Goal: Task Accomplishment & Management: Use online tool/utility

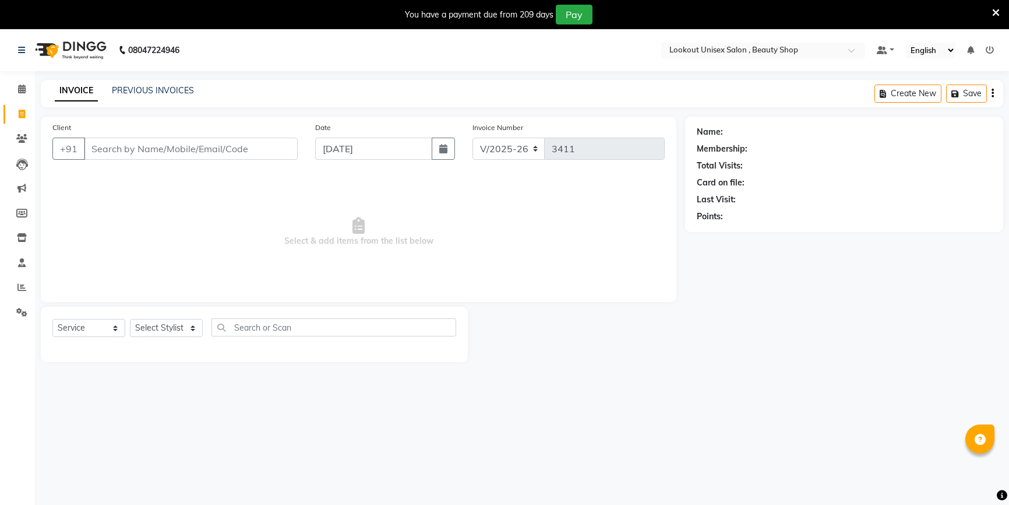
select select "7658"
select select "service"
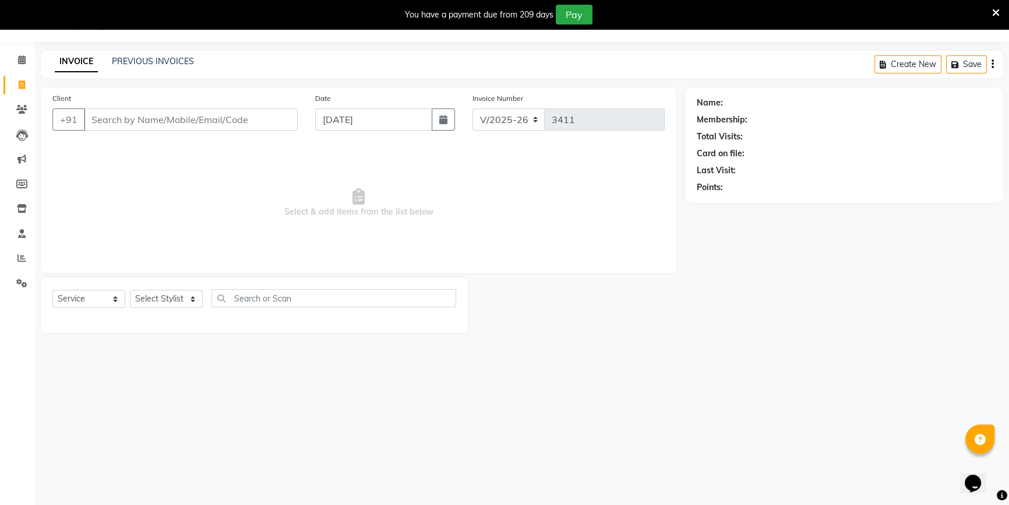
click at [27, 69] on link "Calendar" at bounding box center [17, 60] width 28 height 19
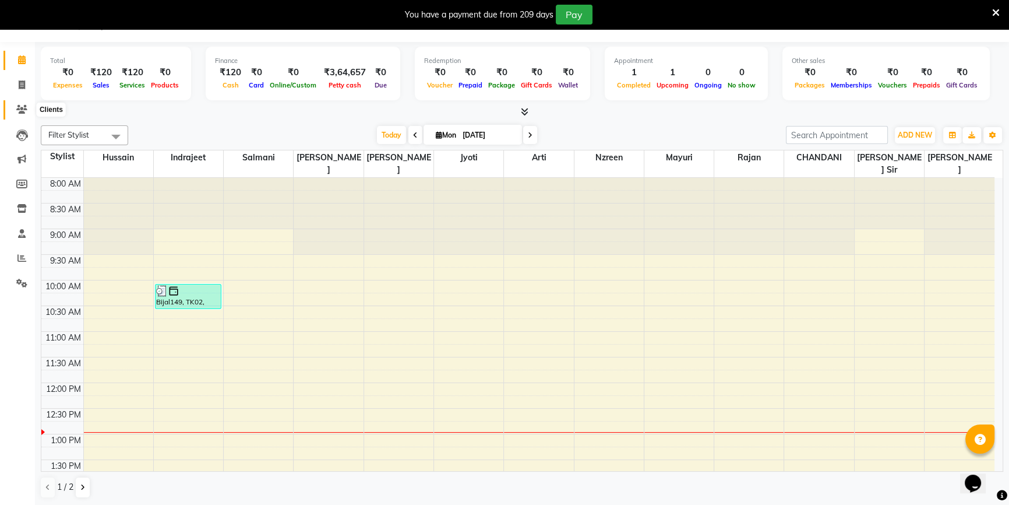
click at [12, 112] on span at bounding box center [22, 109] width 20 height 13
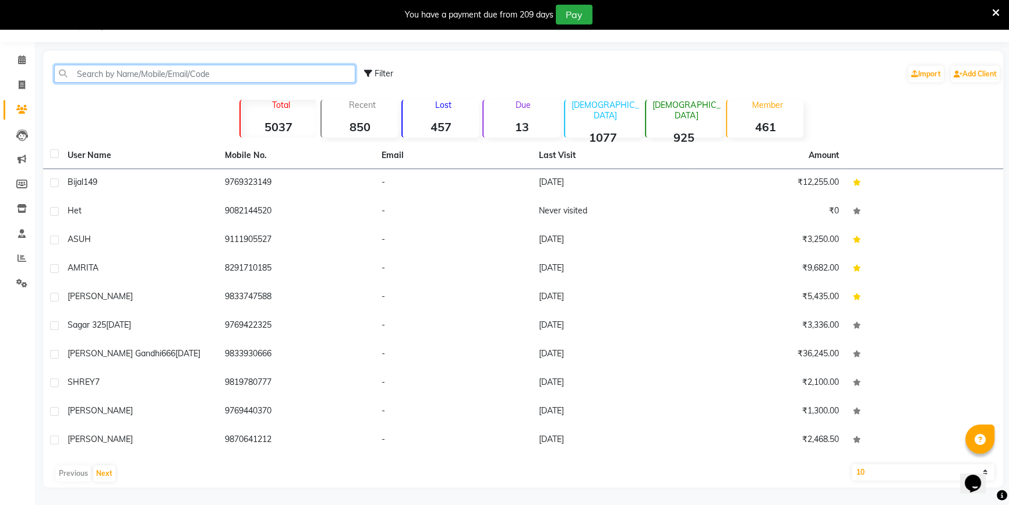
click at [78, 76] on input "text" at bounding box center [204, 74] width 301 height 18
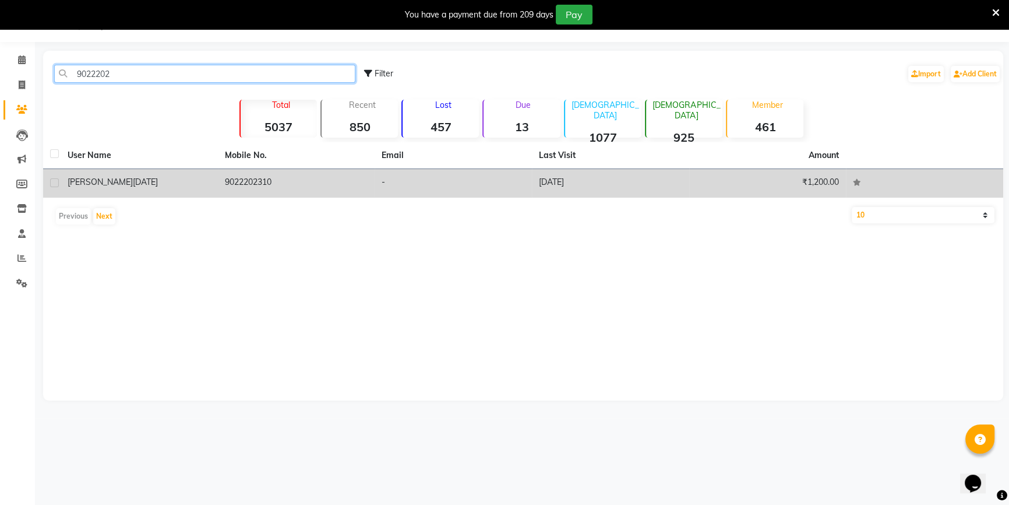
type input "9022202"
click at [266, 177] on td "9022202310" at bounding box center [296, 183] width 157 height 29
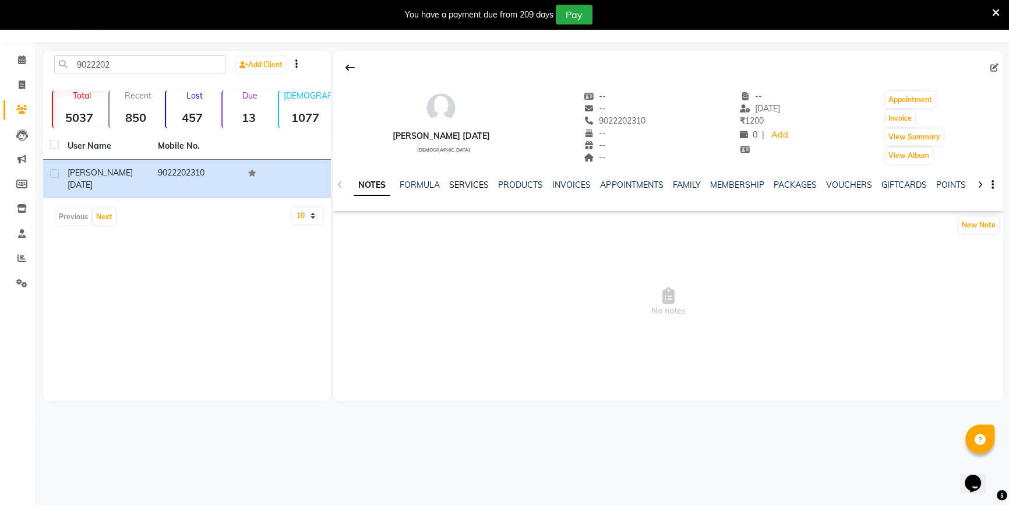
click at [466, 188] on link "SERVICES" at bounding box center [469, 185] width 40 height 10
click at [524, 185] on link "PRODUCTS" at bounding box center [510, 185] width 45 height 10
click at [554, 185] on link "INVOICES" at bounding box center [553, 185] width 38 height 10
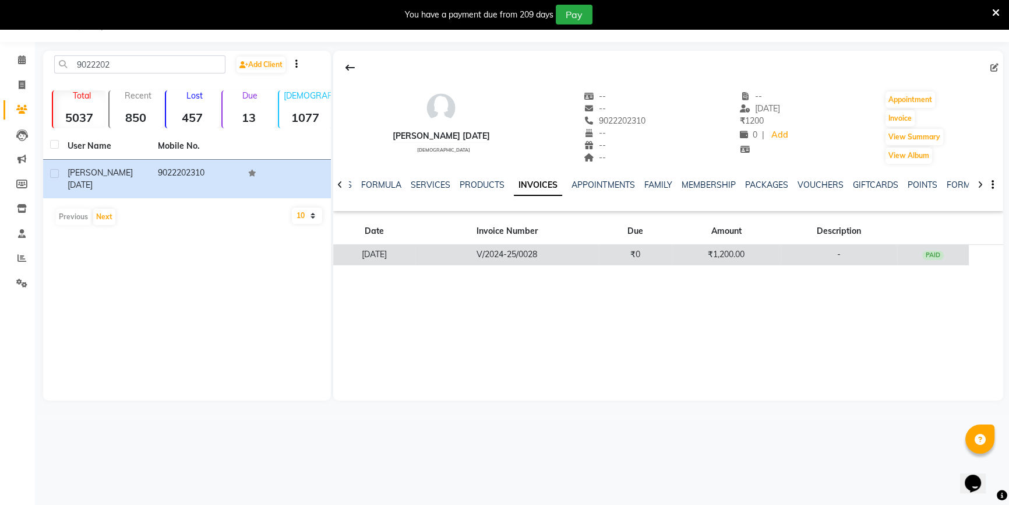
click at [886, 259] on td "-" at bounding box center [839, 255] width 117 height 20
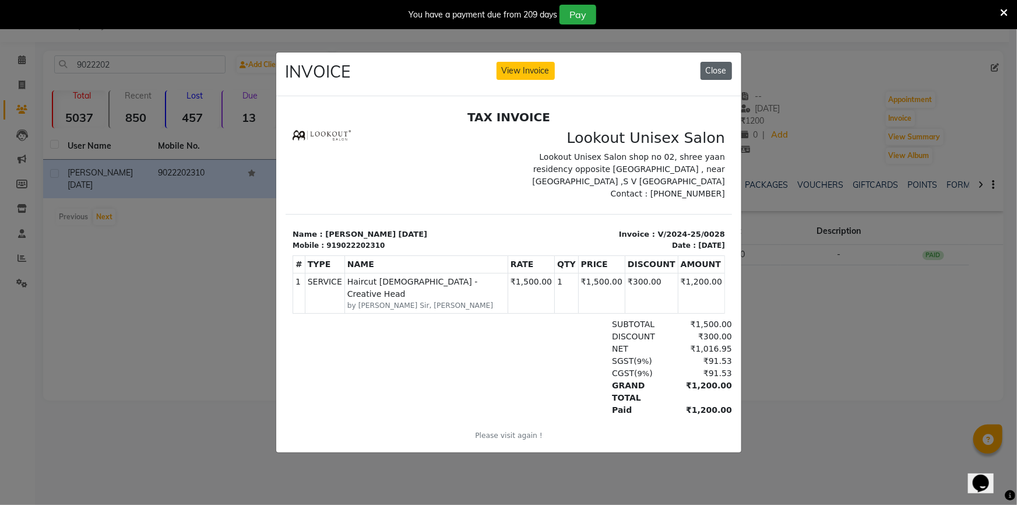
click at [711, 74] on button "Close" at bounding box center [716, 71] width 31 height 18
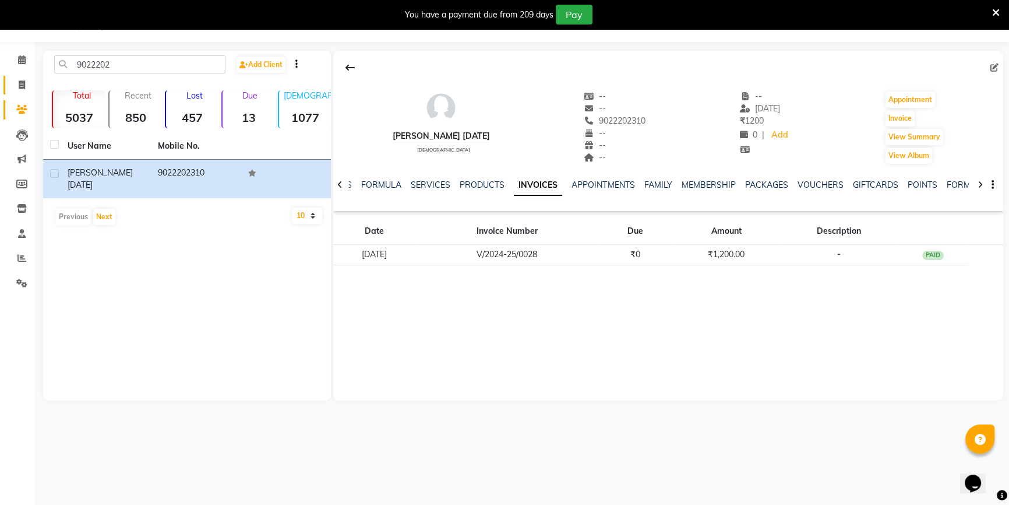
click at [15, 92] on link "Invoice" at bounding box center [17, 85] width 28 height 19
select select "service"
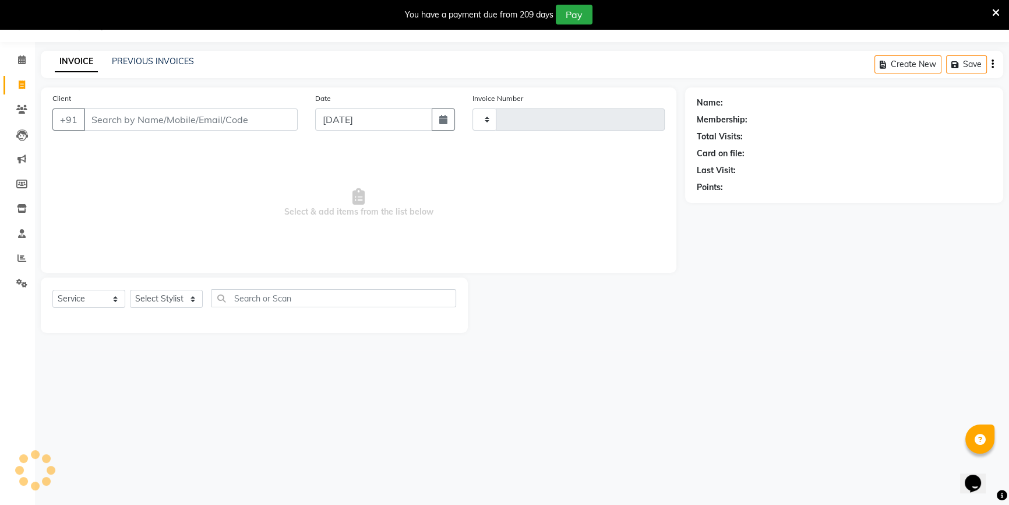
type input "3411"
select select "7658"
click at [152, 58] on link "PREVIOUS INVOICES" at bounding box center [153, 61] width 82 height 10
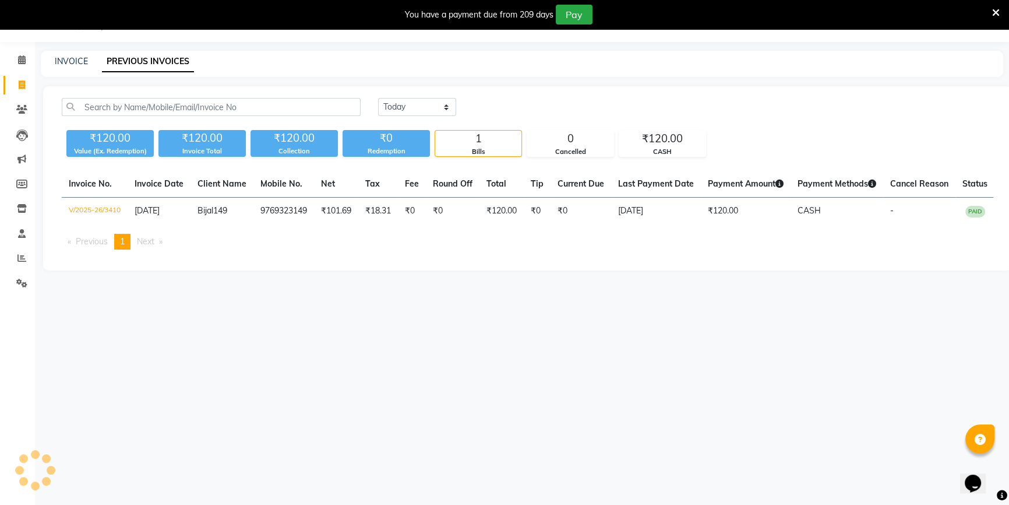
click at [65, 68] on div "INVOICE PREVIOUS INVOICES" at bounding box center [522, 64] width 963 height 26
click at [64, 61] on link "INVOICE" at bounding box center [71, 61] width 33 height 10
select select "service"
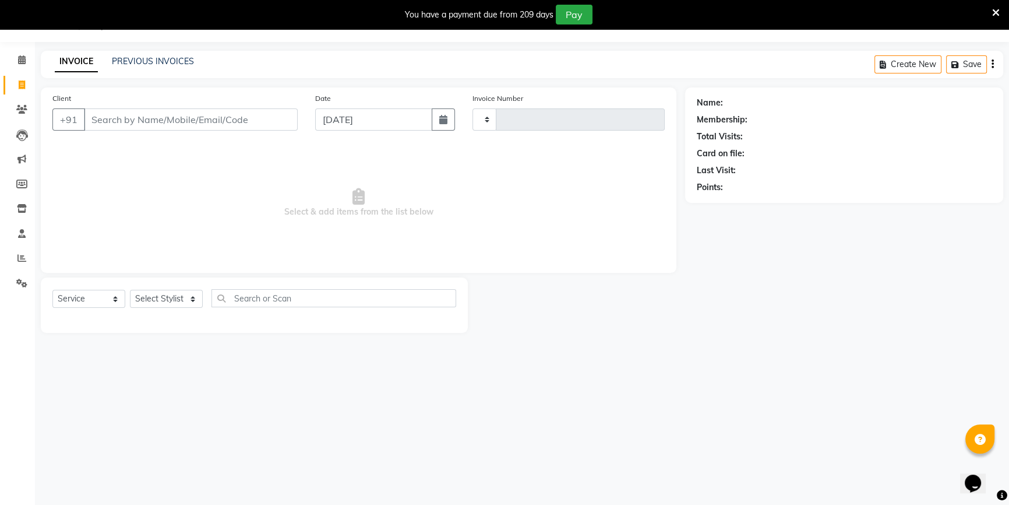
type input "3411"
select select "7658"
click at [15, 65] on span at bounding box center [22, 60] width 20 height 13
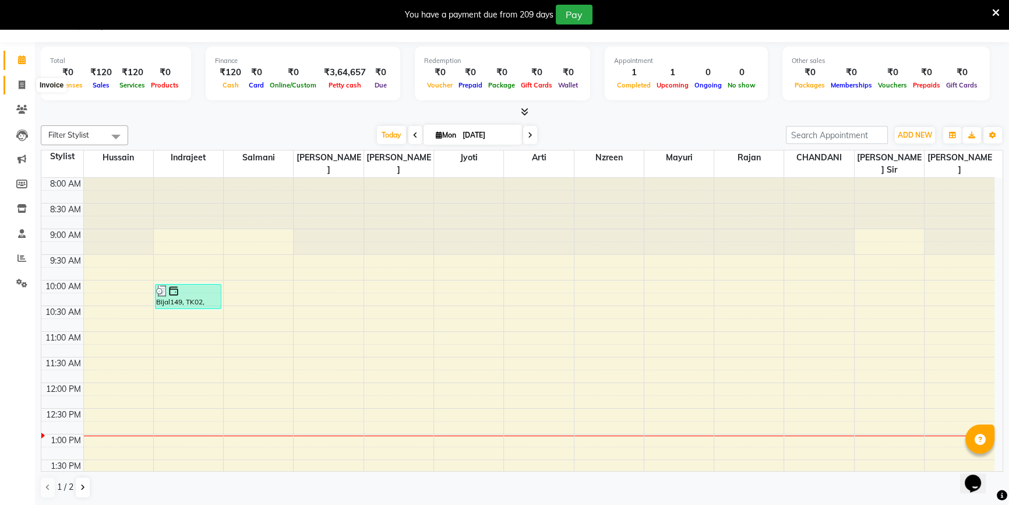
click at [16, 82] on span at bounding box center [22, 85] width 20 height 13
select select "7658"
select select "service"
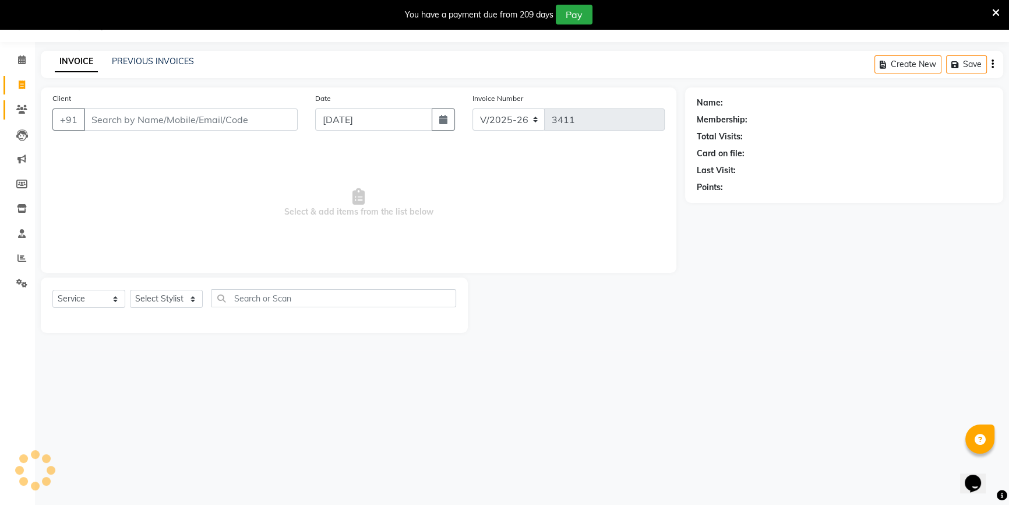
click at [22, 117] on link "Clients" at bounding box center [17, 109] width 28 height 19
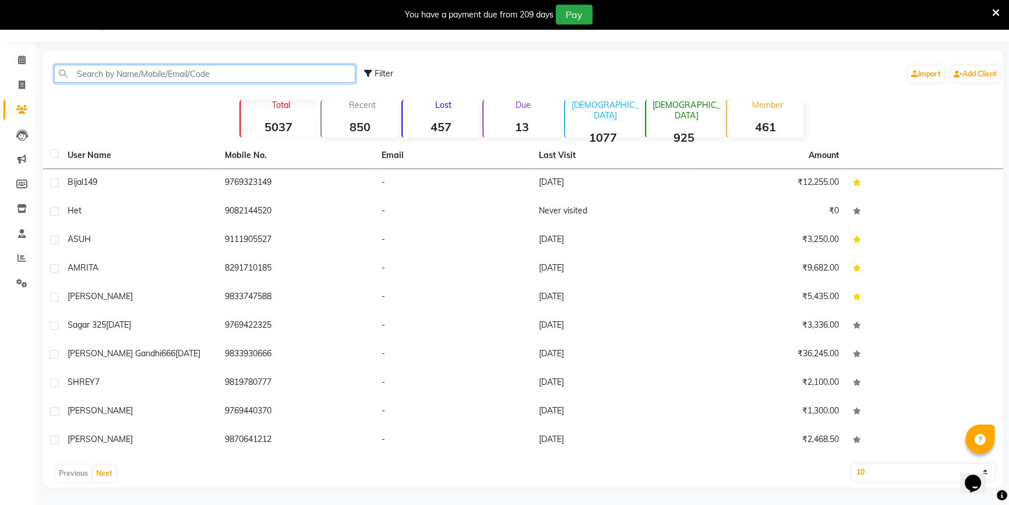
click at [101, 79] on input "text" at bounding box center [204, 74] width 301 height 18
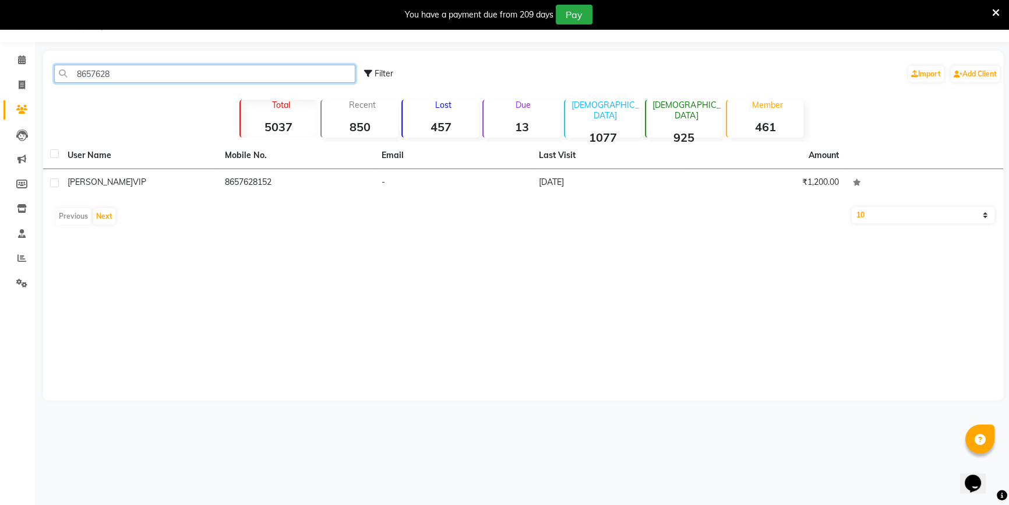
click at [282, 67] on input "8657628" at bounding box center [204, 74] width 301 height 18
type input "8"
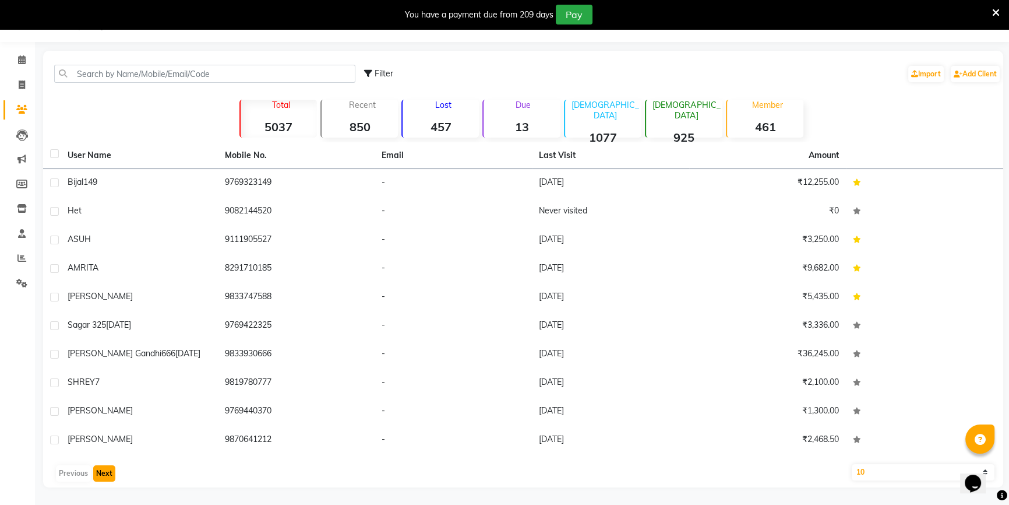
click at [97, 474] on button "Next" at bounding box center [104, 473] width 22 height 16
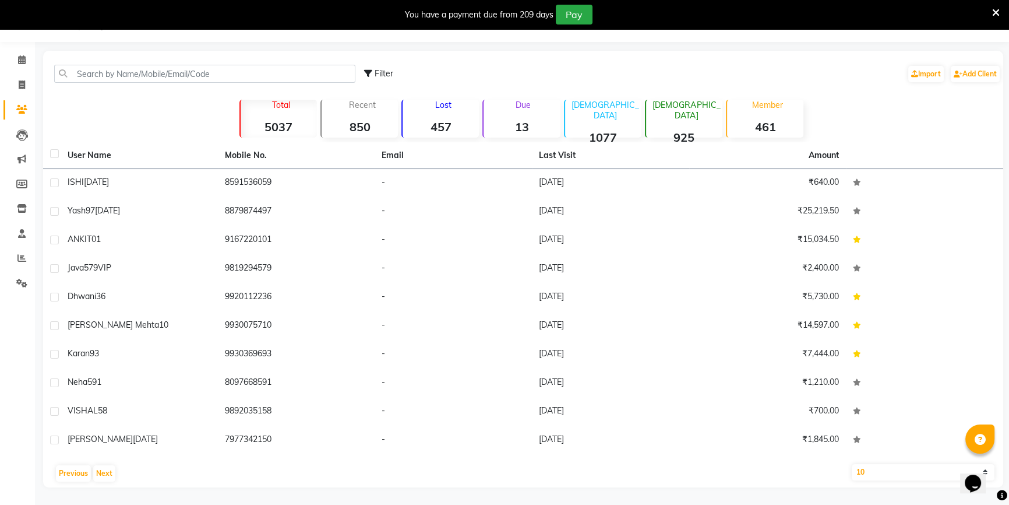
click at [858, 473] on select "10 50 100" at bounding box center [923, 472] width 143 height 16
select select "100"
click at [852, 464] on select "10 50 100" at bounding box center [923, 472] width 143 height 16
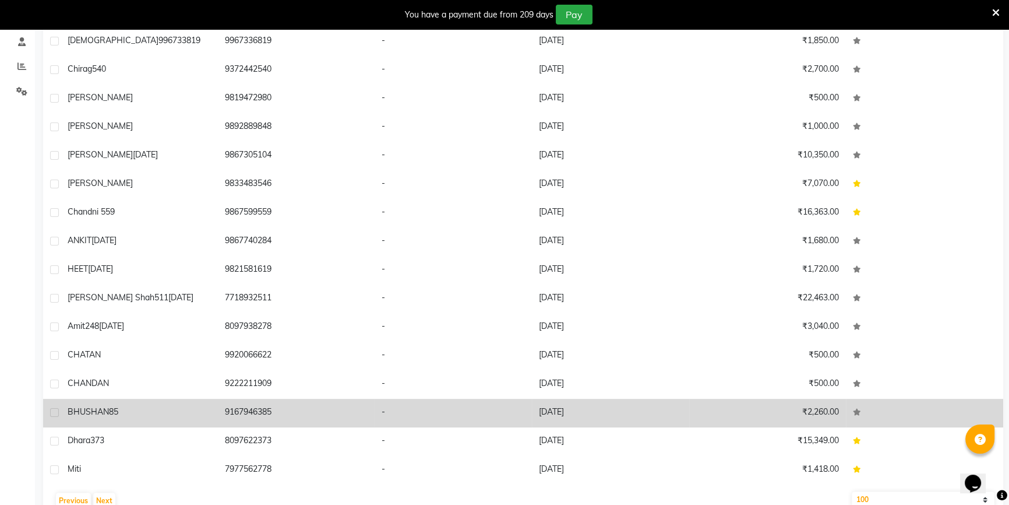
scroll to position [248, 0]
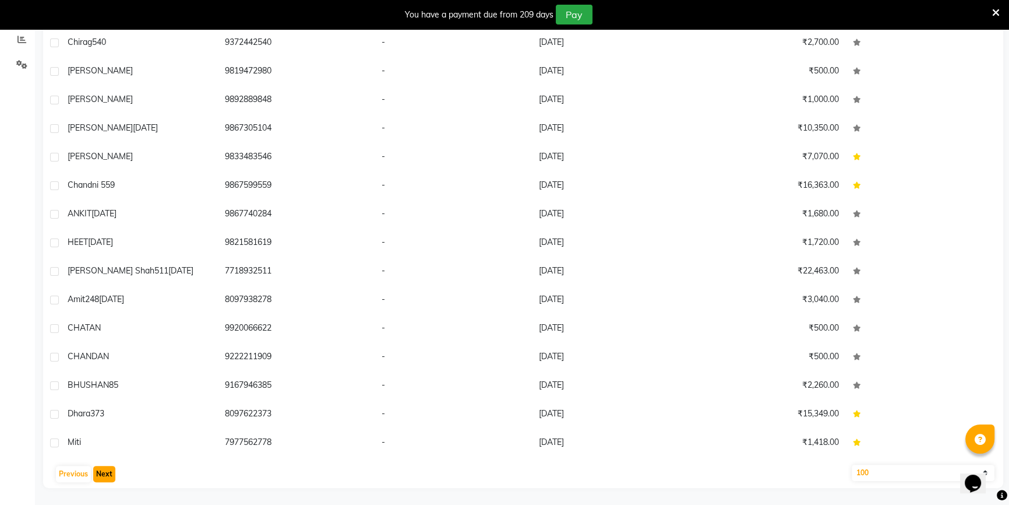
click at [102, 469] on button "Next" at bounding box center [104, 474] width 22 height 16
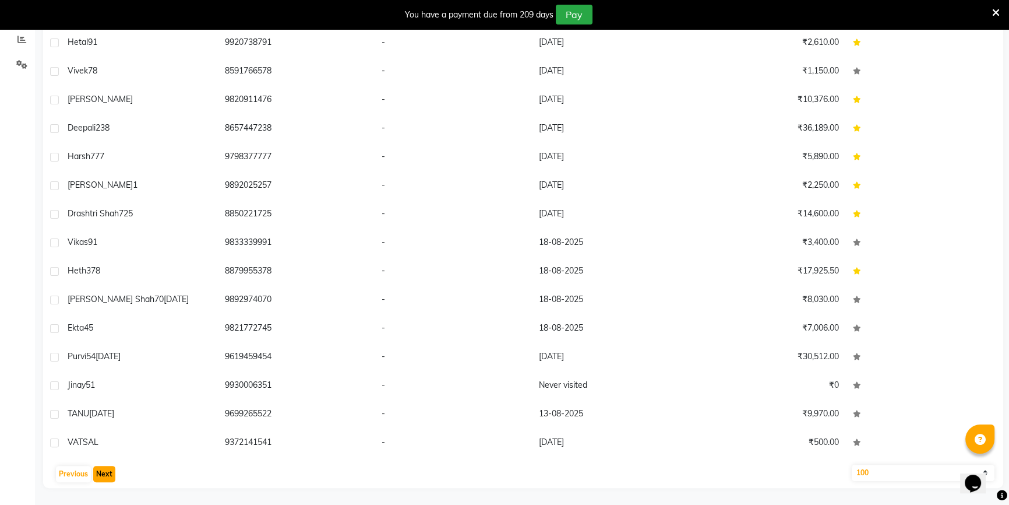
click at [102, 469] on button "Next" at bounding box center [104, 474] width 22 height 16
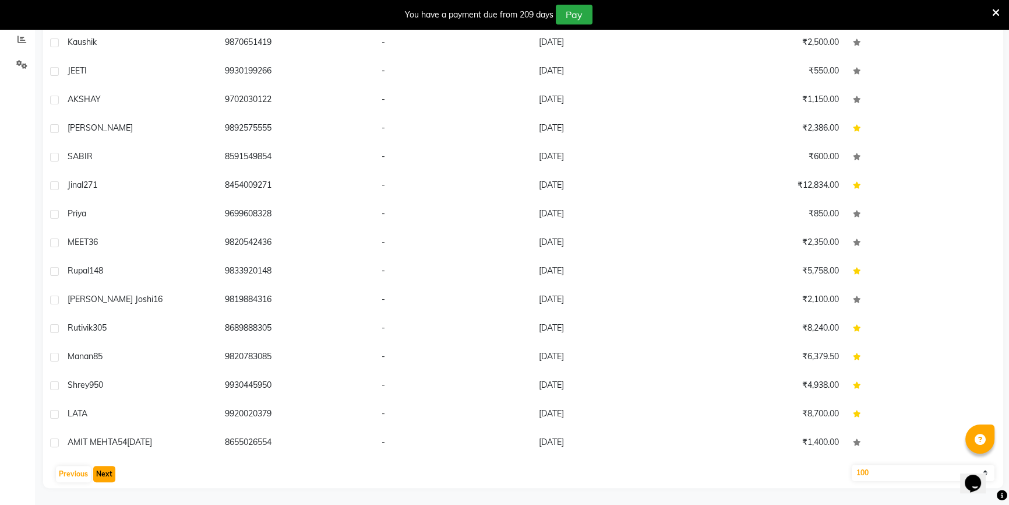
click at [103, 478] on button "Next" at bounding box center [104, 474] width 22 height 16
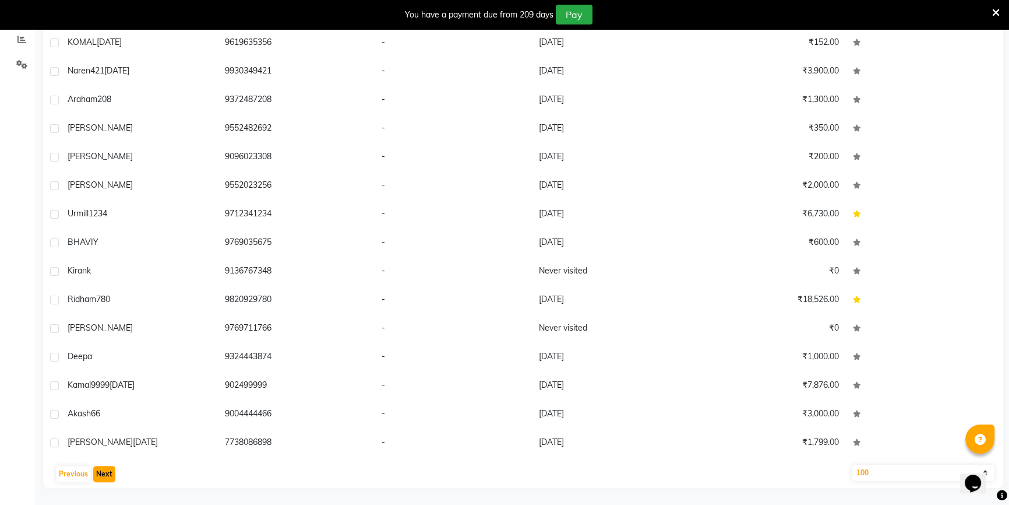
click at [99, 477] on button "Next" at bounding box center [104, 474] width 22 height 16
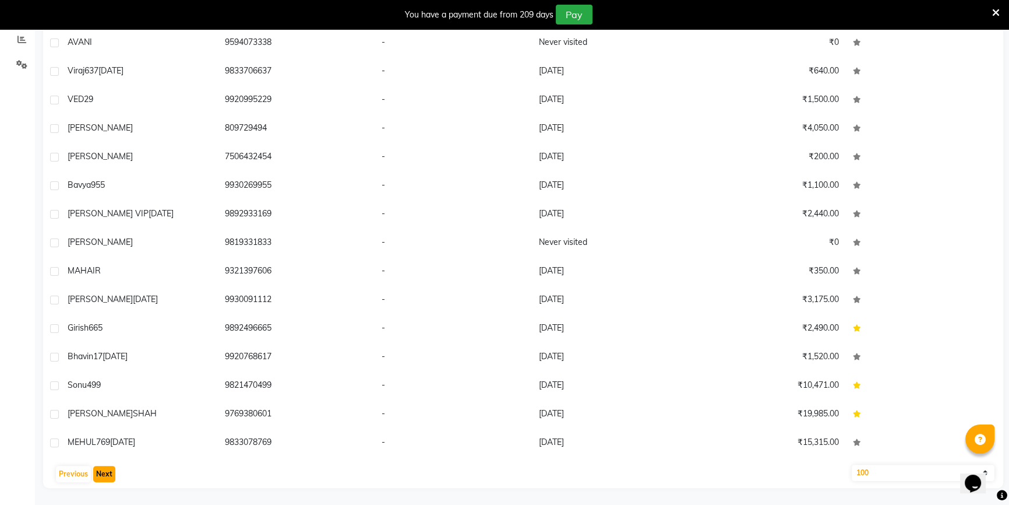
click at [108, 476] on button "Next" at bounding box center [104, 474] width 22 height 16
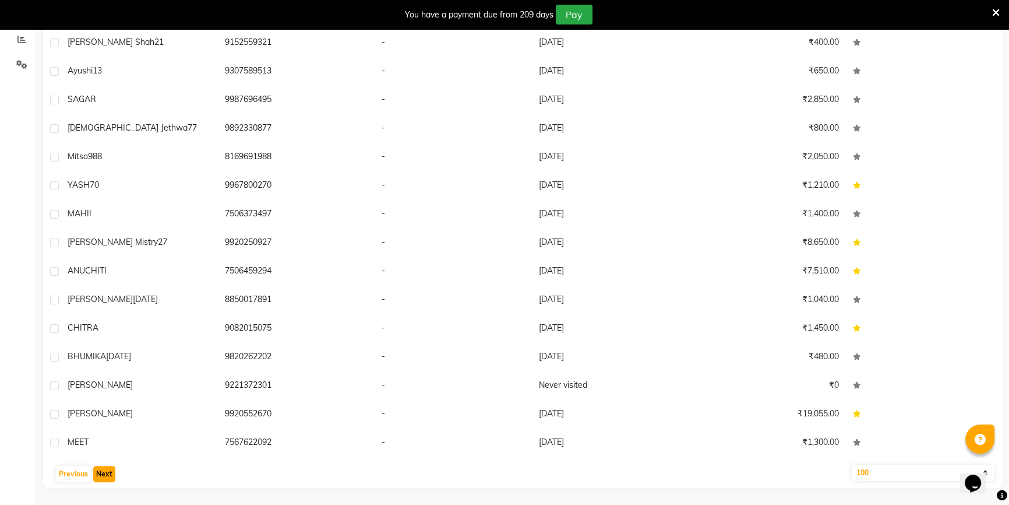
click at [104, 473] on button "Next" at bounding box center [104, 474] width 22 height 16
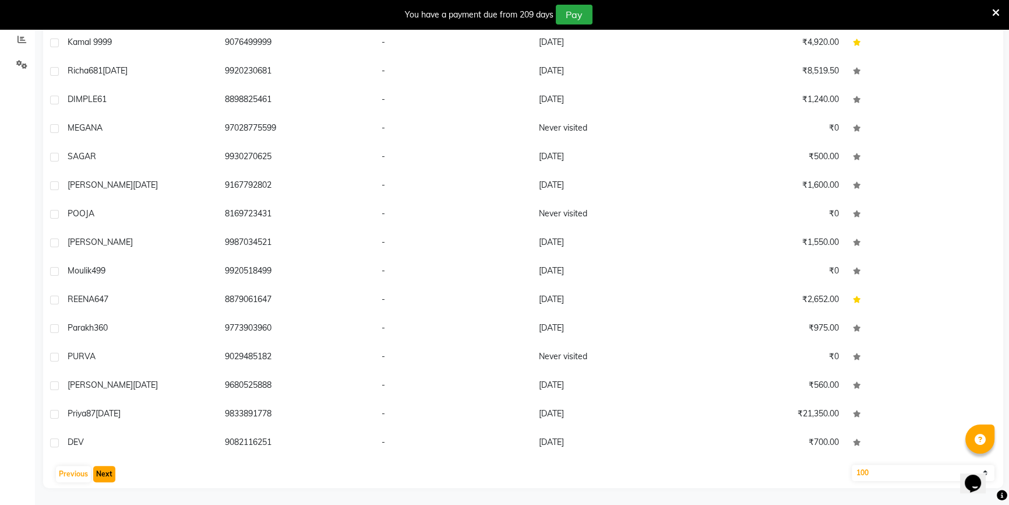
click at [104, 473] on button "Next" at bounding box center [104, 474] width 22 height 16
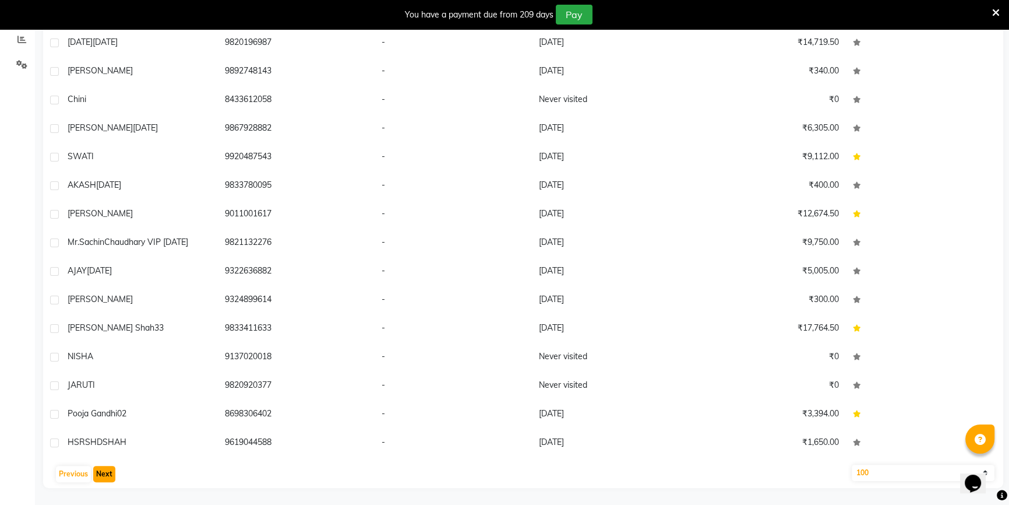
click at [104, 473] on button "Next" at bounding box center [104, 474] width 22 height 16
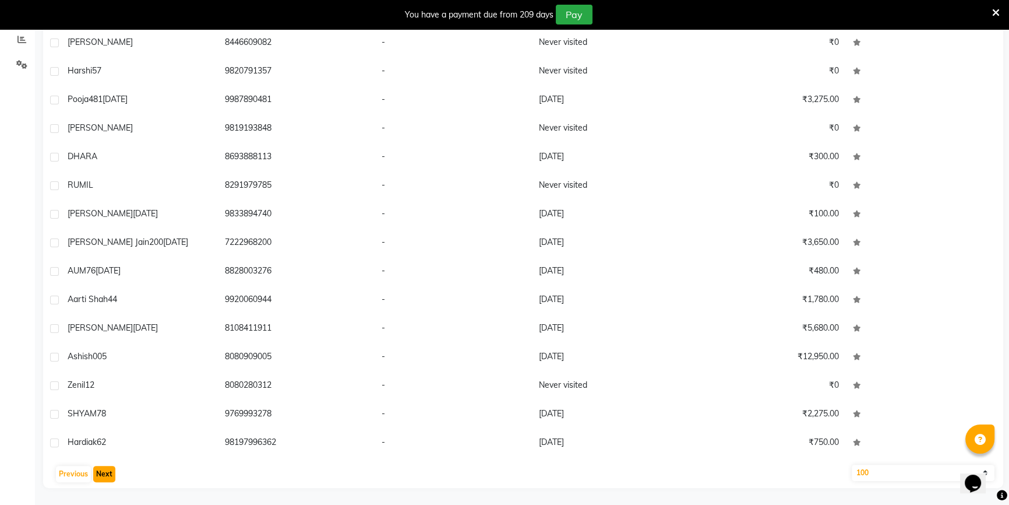
click at [104, 473] on button "Next" at bounding box center [104, 474] width 22 height 16
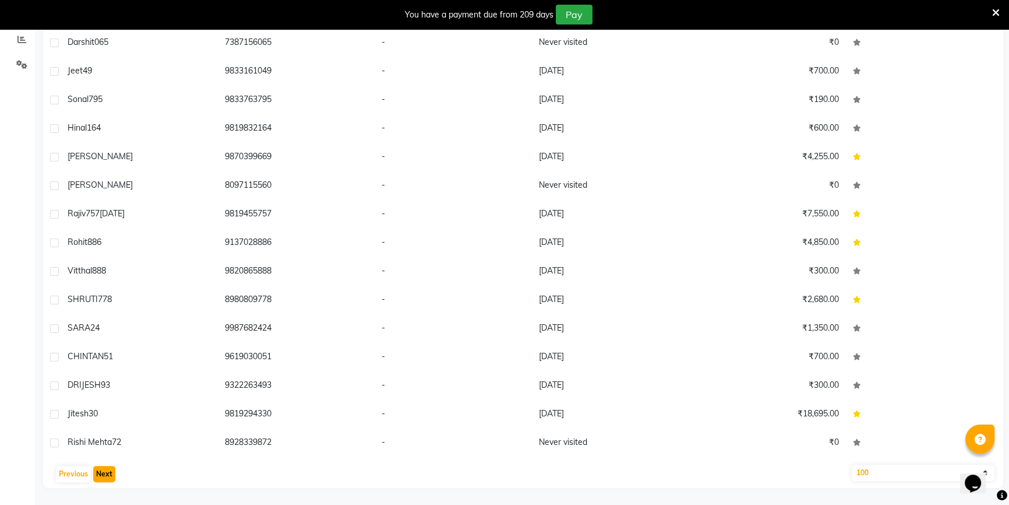
click at [104, 473] on button "Next" at bounding box center [104, 474] width 22 height 16
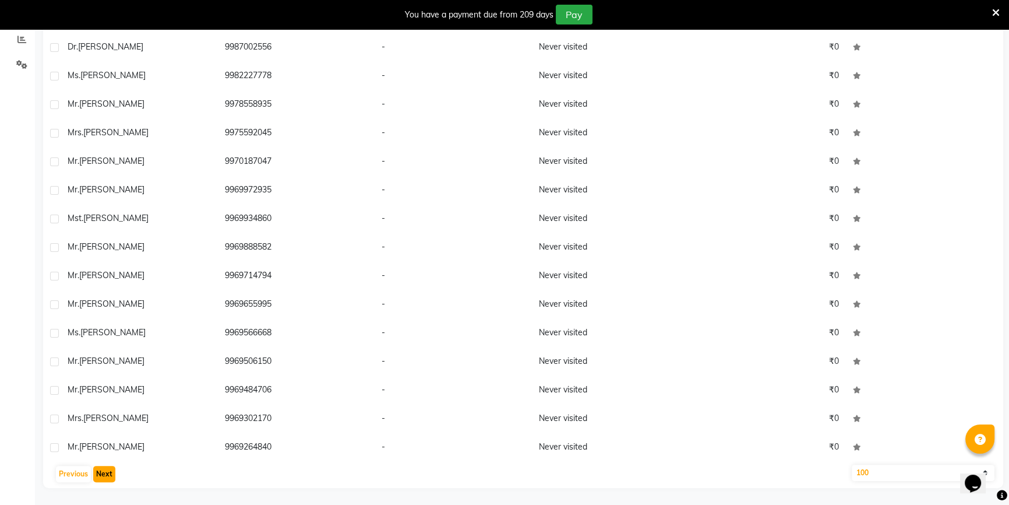
click at [104, 473] on button "Next" at bounding box center [104, 474] width 22 height 16
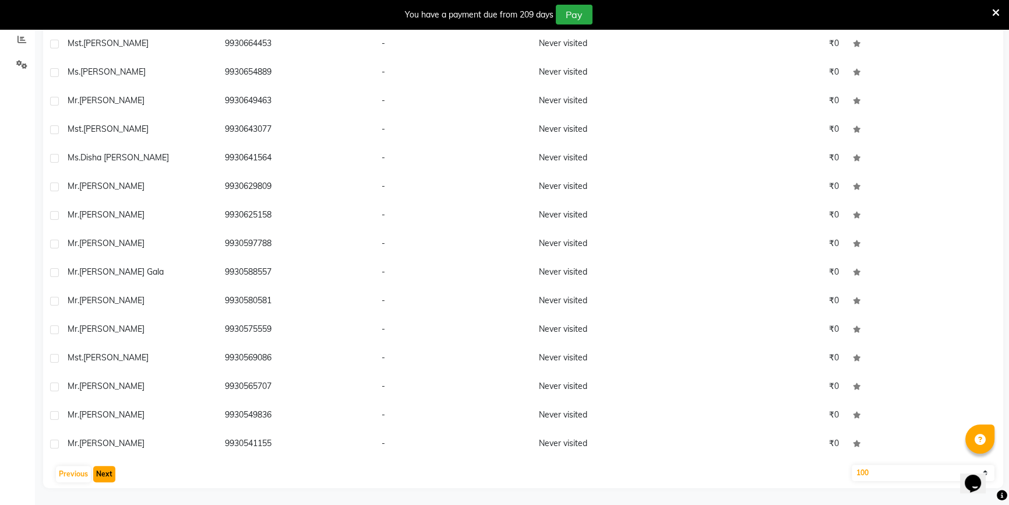
click at [104, 473] on button "Next" at bounding box center [104, 474] width 22 height 16
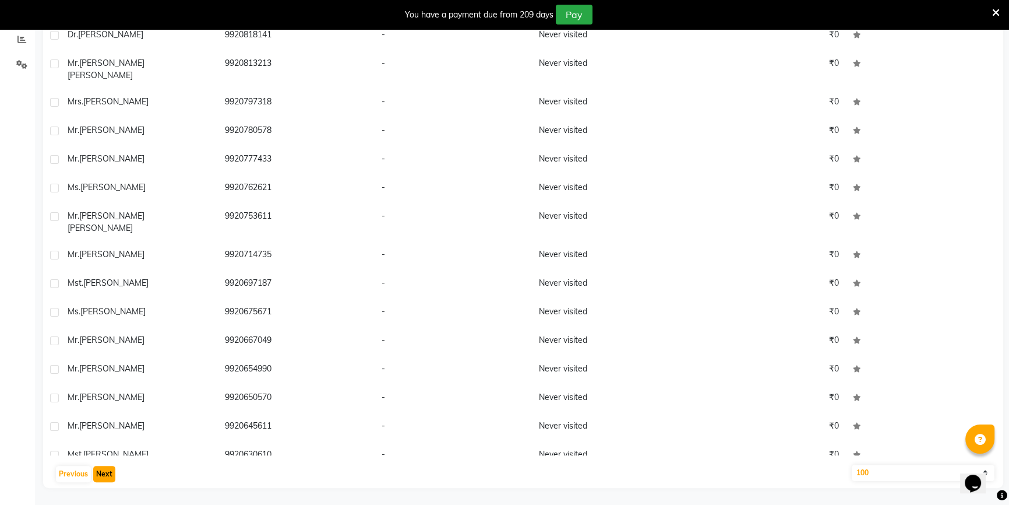
click at [104, 473] on button "Next" at bounding box center [104, 474] width 22 height 16
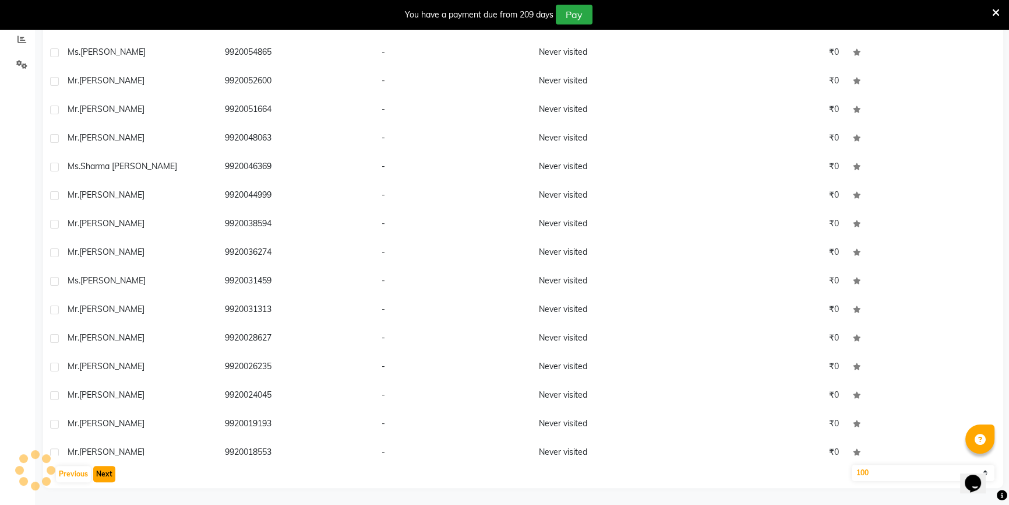
click at [104, 473] on button "Next" at bounding box center [104, 474] width 22 height 16
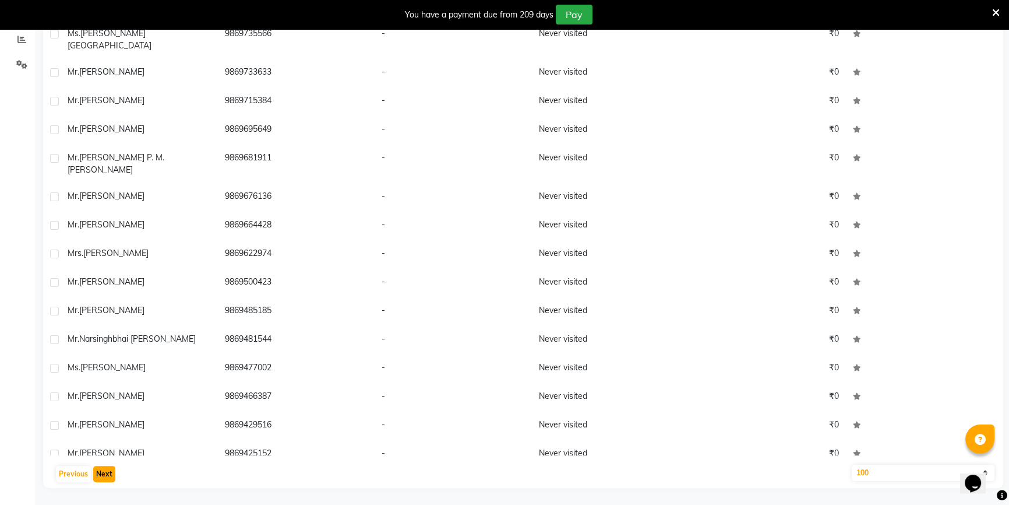
click at [104, 473] on button "Next" at bounding box center [104, 474] width 22 height 16
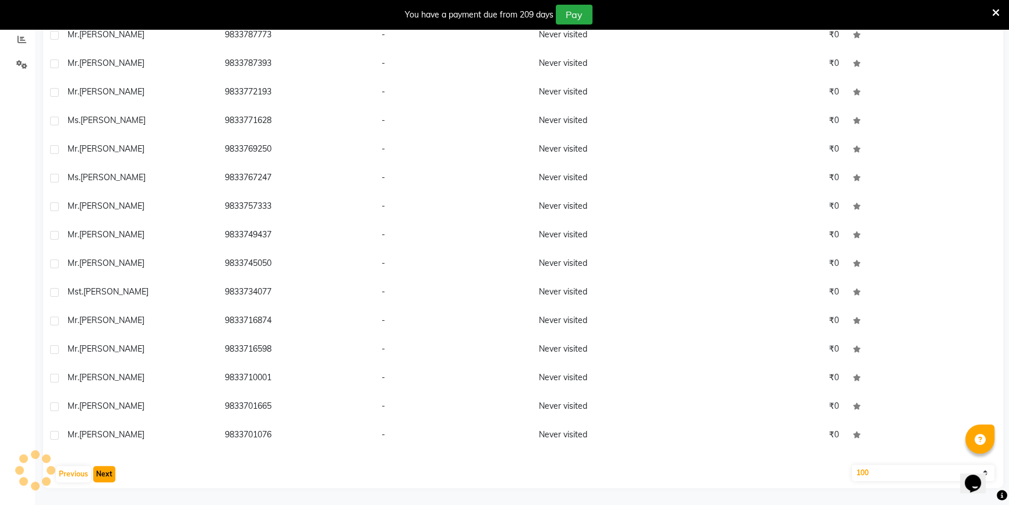
click at [104, 473] on button "Next" at bounding box center [104, 474] width 22 height 16
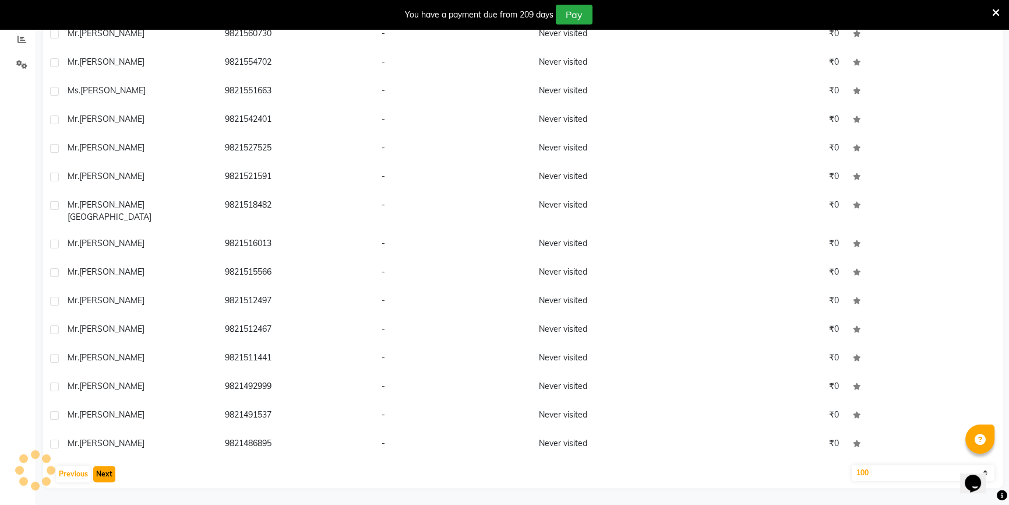
click at [104, 473] on button "Next" at bounding box center [104, 474] width 22 height 16
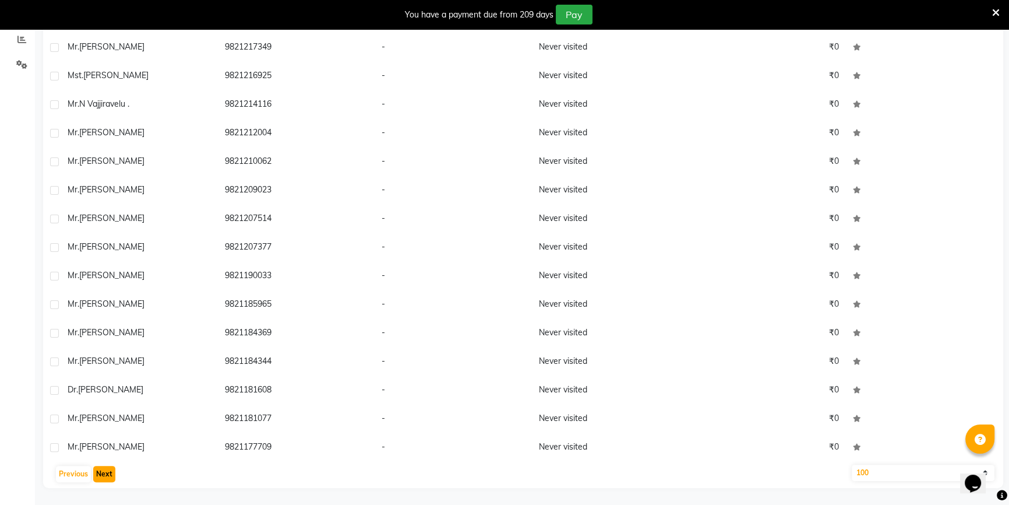
click at [104, 473] on button "Next" at bounding box center [104, 474] width 22 height 16
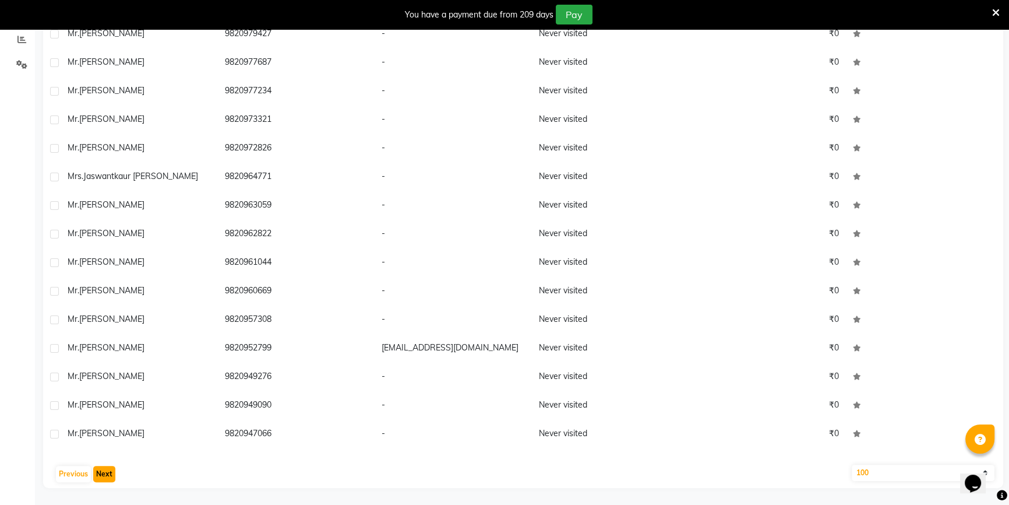
click at [104, 473] on button "Next" at bounding box center [104, 474] width 22 height 16
click at [107, 473] on button "Next" at bounding box center [104, 474] width 22 height 16
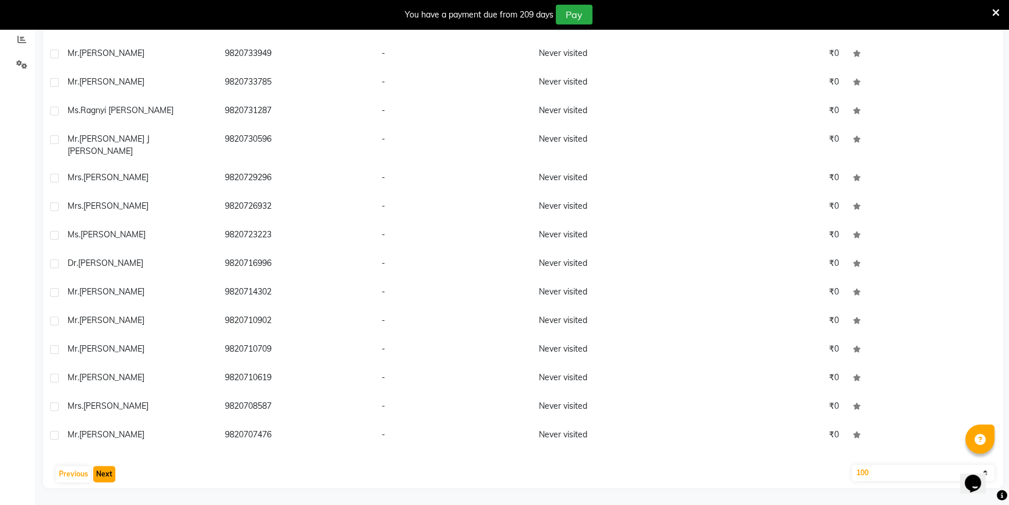
click at [107, 473] on button "Next" at bounding box center [104, 474] width 22 height 16
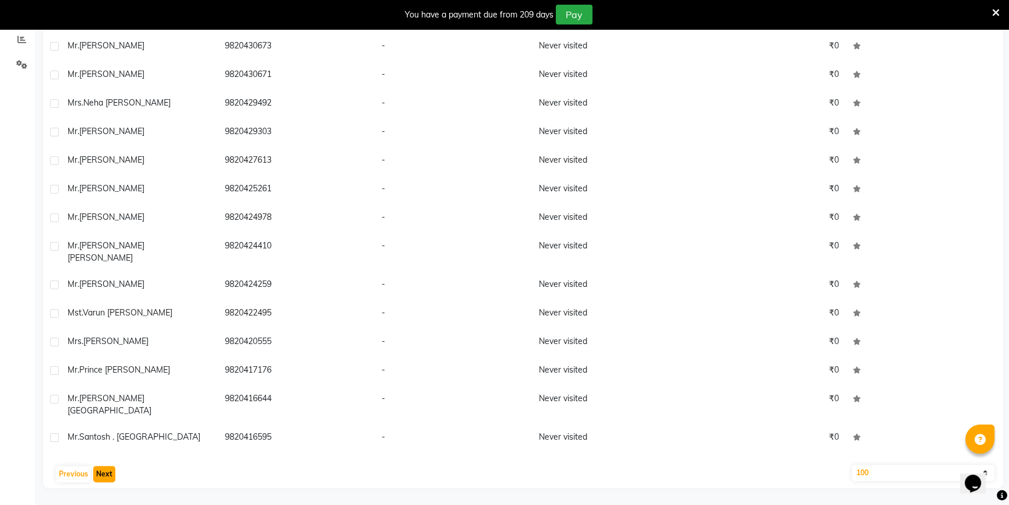
click at [104, 474] on button "Next" at bounding box center [104, 474] width 22 height 16
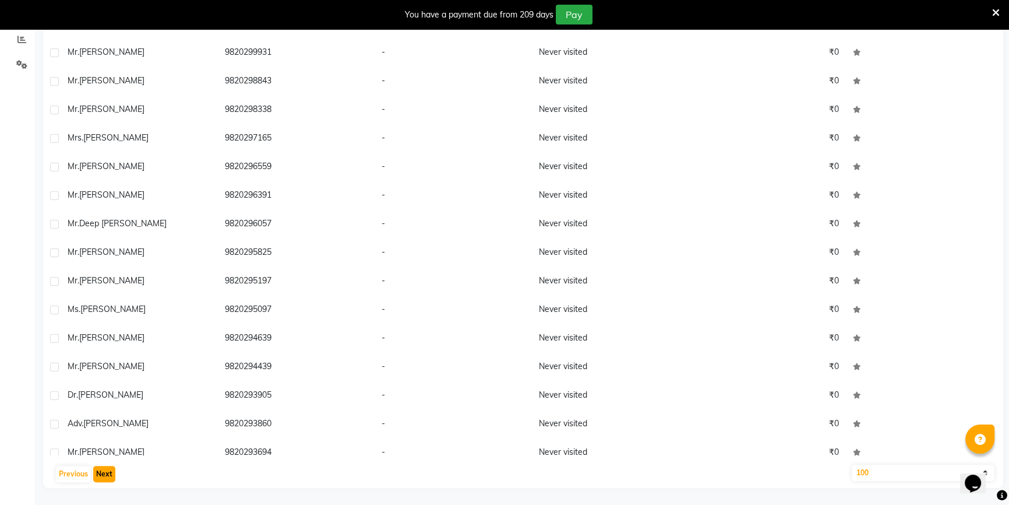
click at [104, 474] on button "Next" at bounding box center [104, 474] width 22 height 16
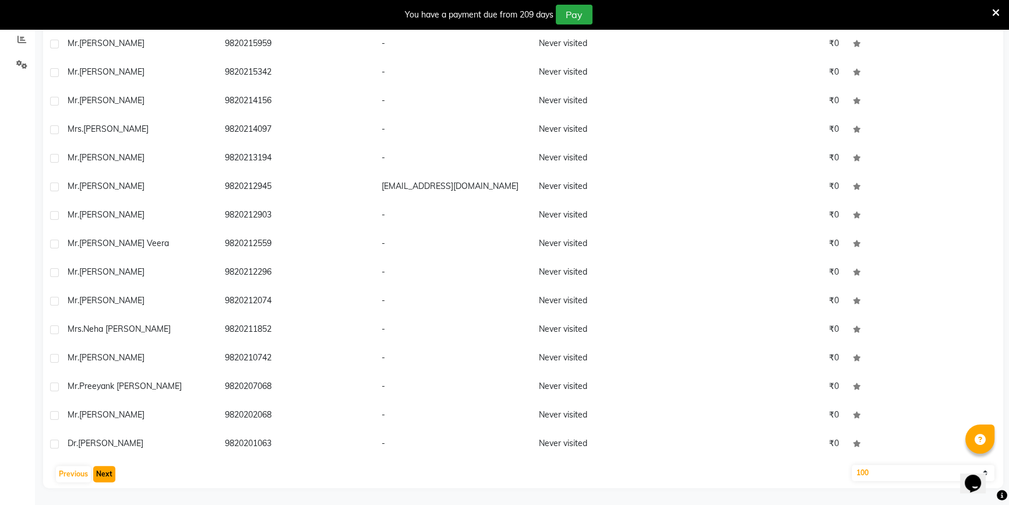
click at [104, 474] on button "Next" at bounding box center [104, 474] width 22 height 16
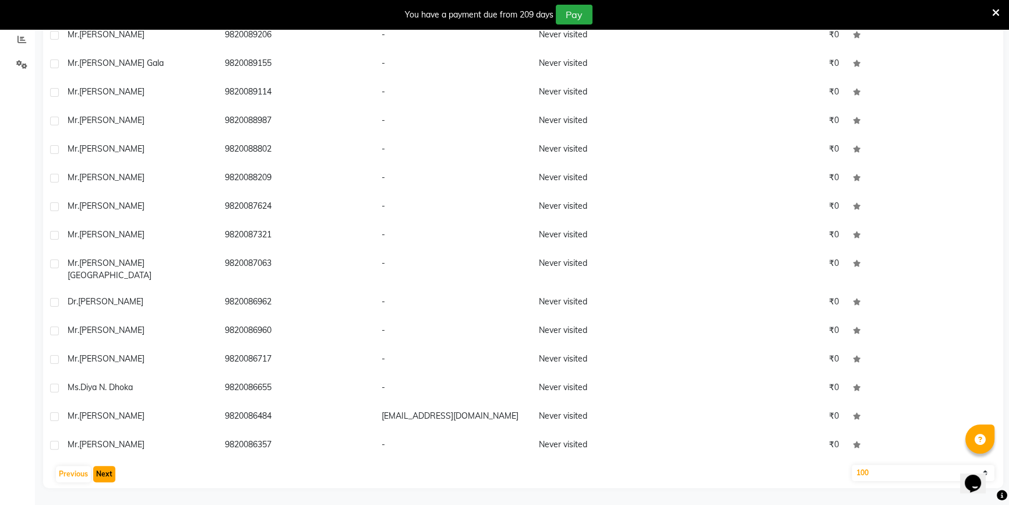
click at [104, 474] on button "Next" at bounding box center [104, 474] width 22 height 16
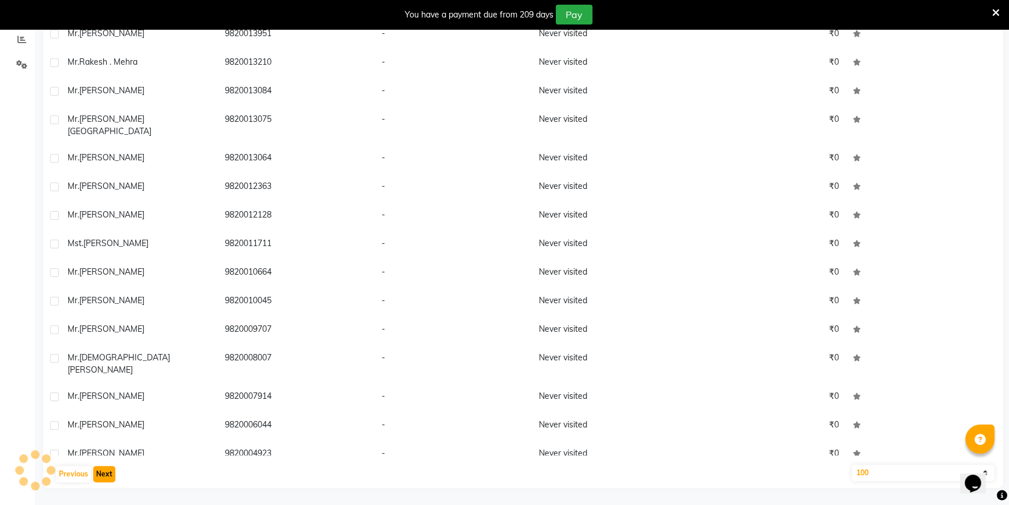
click at [104, 474] on button "Next" at bounding box center [104, 474] width 22 height 16
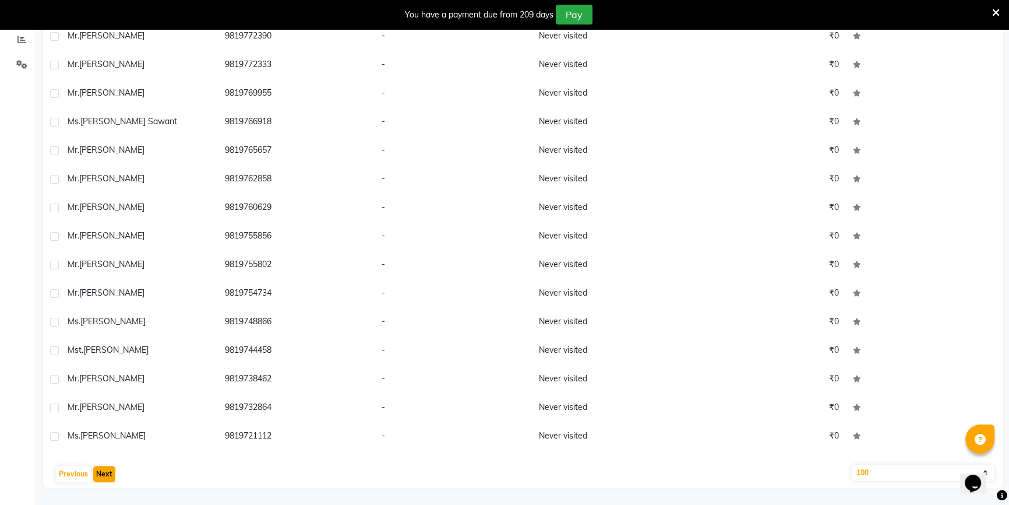
click at [104, 474] on button "Next" at bounding box center [104, 474] width 22 height 16
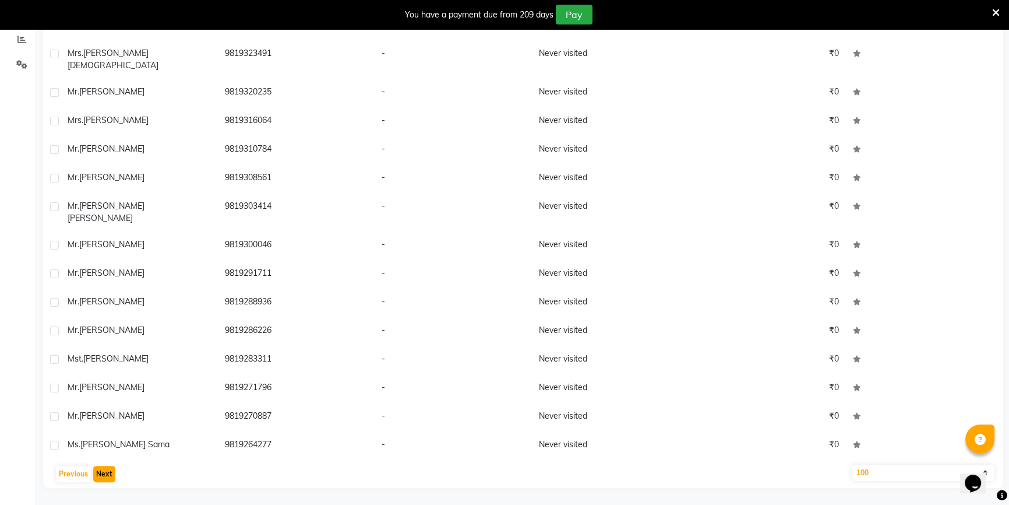
click at [104, 472] on button "Next" at bounding box center [104, 474] width 22 height 16
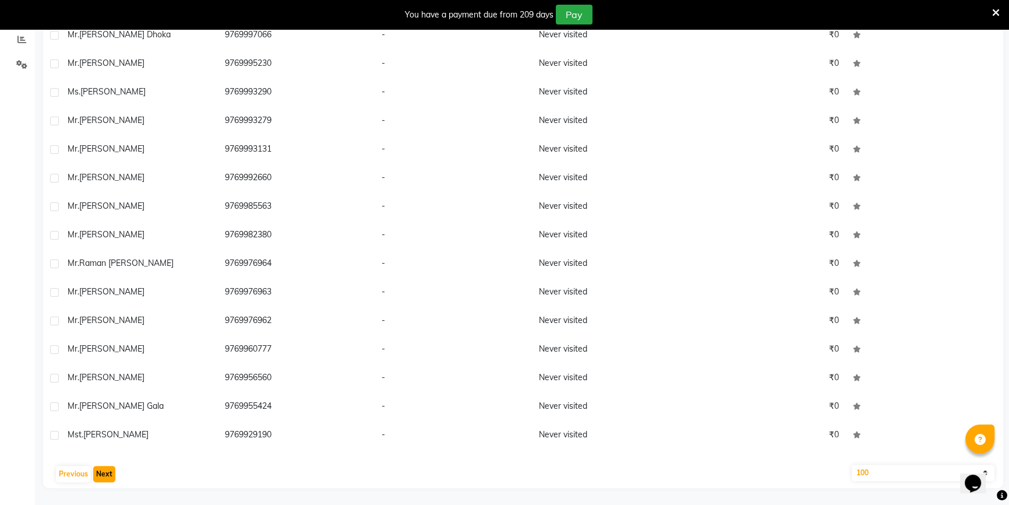
click at [104, 472] on button "Next" at bounding box center [104, 474] width 22 height 16
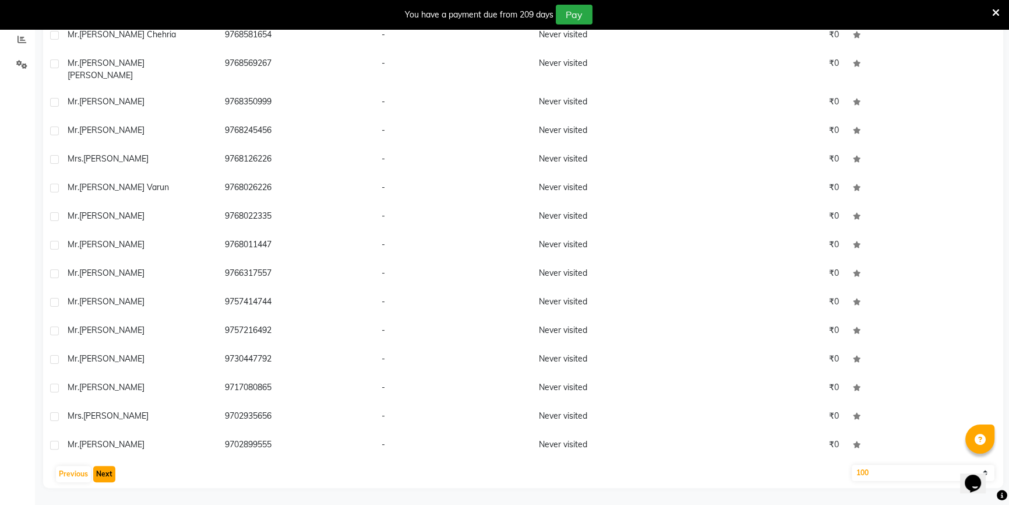
click at [104, 472] on button "Next" at bounding box center [104, 474] width 22 height 16
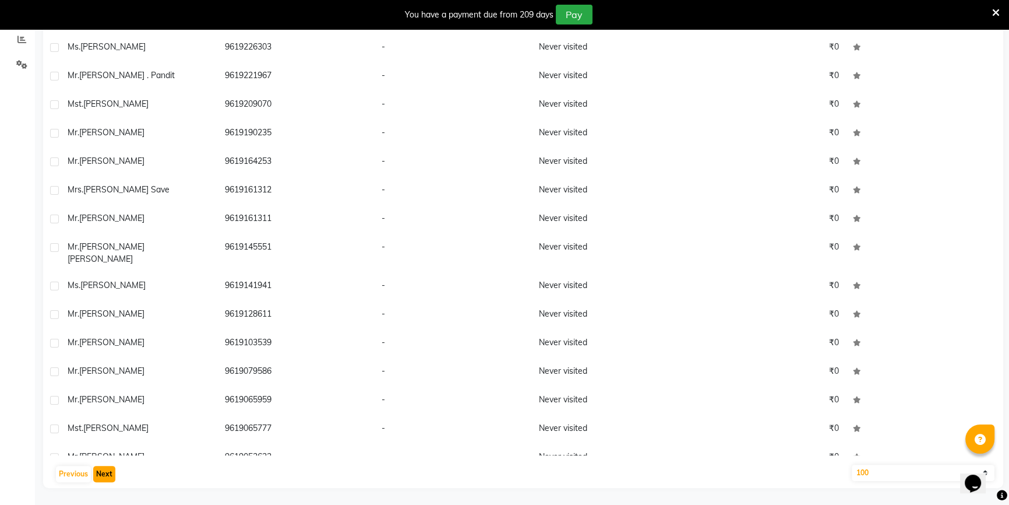
click at [104, 472] on button "Next" at bounding box center [104, 474] width 22 height 16
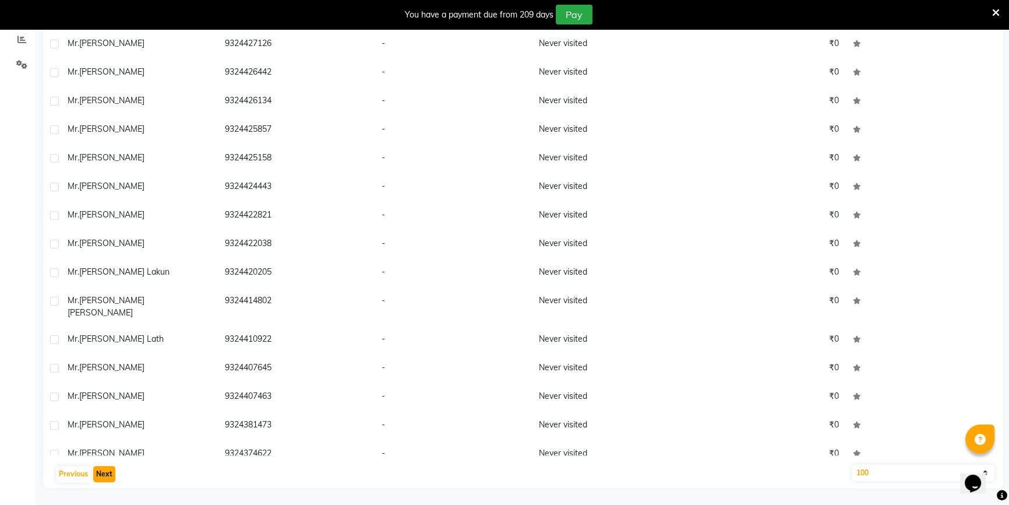
click at [104, 472] on button "Next" at bounding box center [104, 474] width 22 height 16
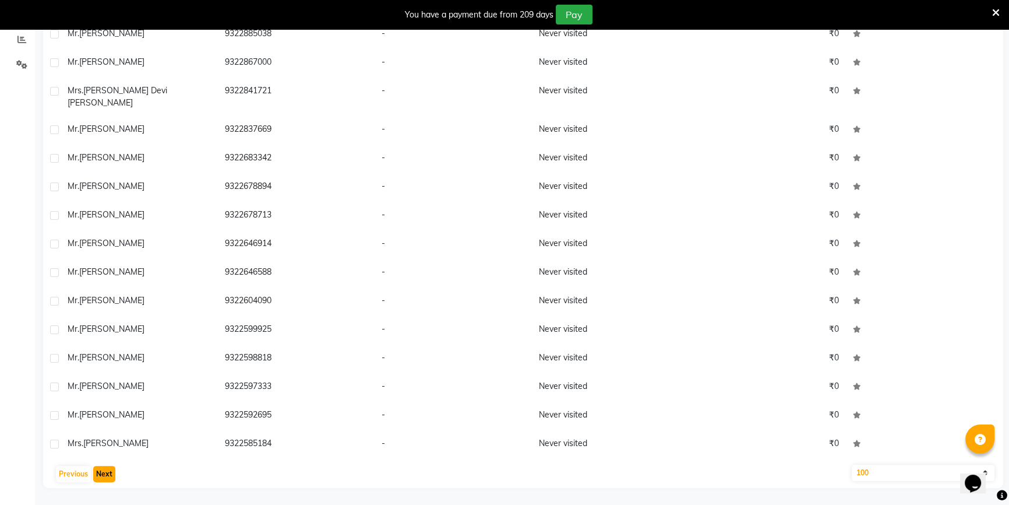
click at [104, 472] on button "Next" at bounding box center [104, 474] width 22 height 16
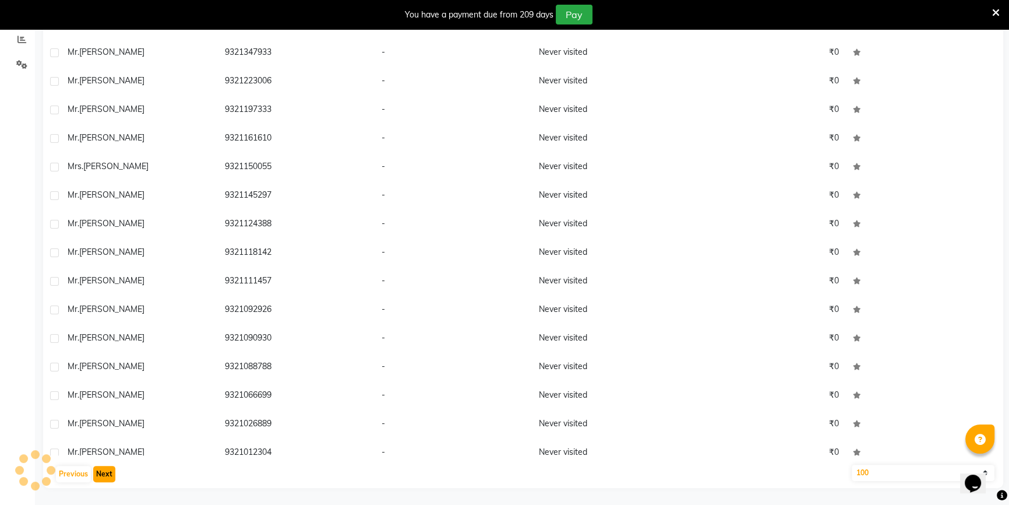
click at [104, 472] on button "Next" at bounding box center [104, 474] width 22 height 16
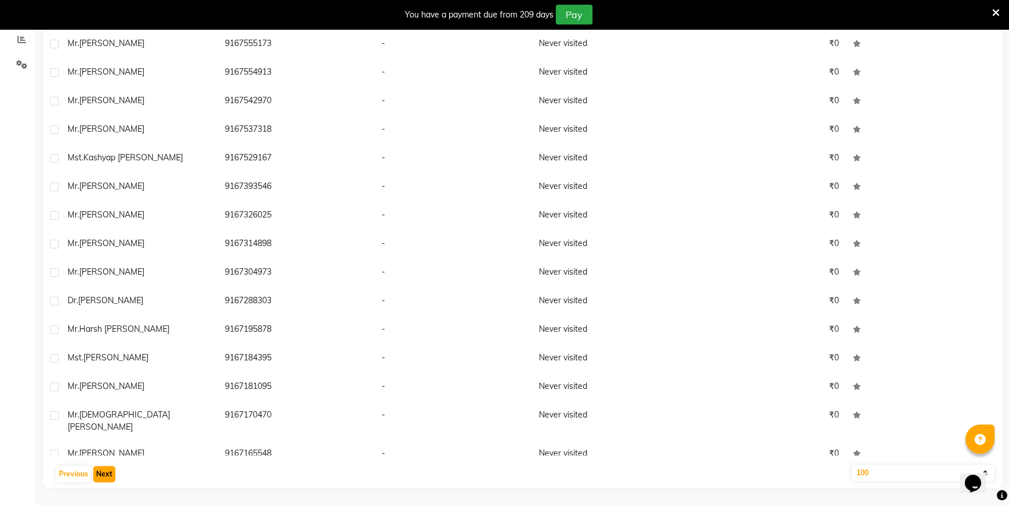
click at [104, 472] on button "Next" at bounding box center [104, 474] width 22 height 16
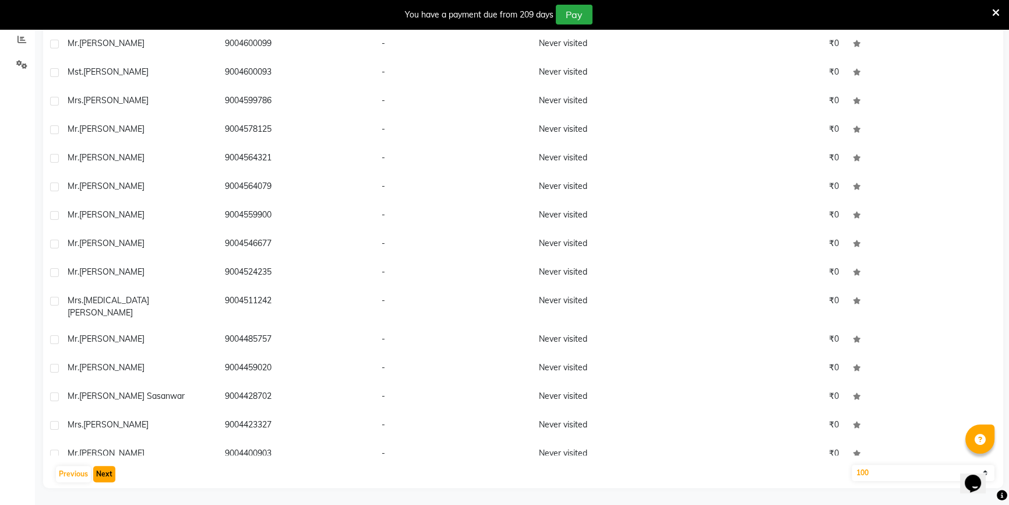
click at [104, 472] on button "Next" at bounding box center [104, 474] width 22 height 16
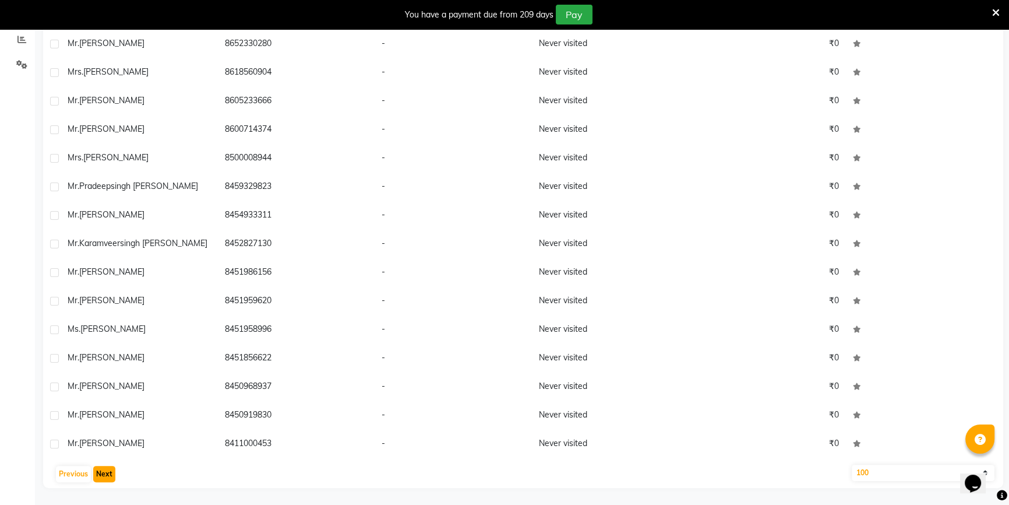
click at [104, 472] on button "Next" at bounding box center [104, 474] width 22 height 16
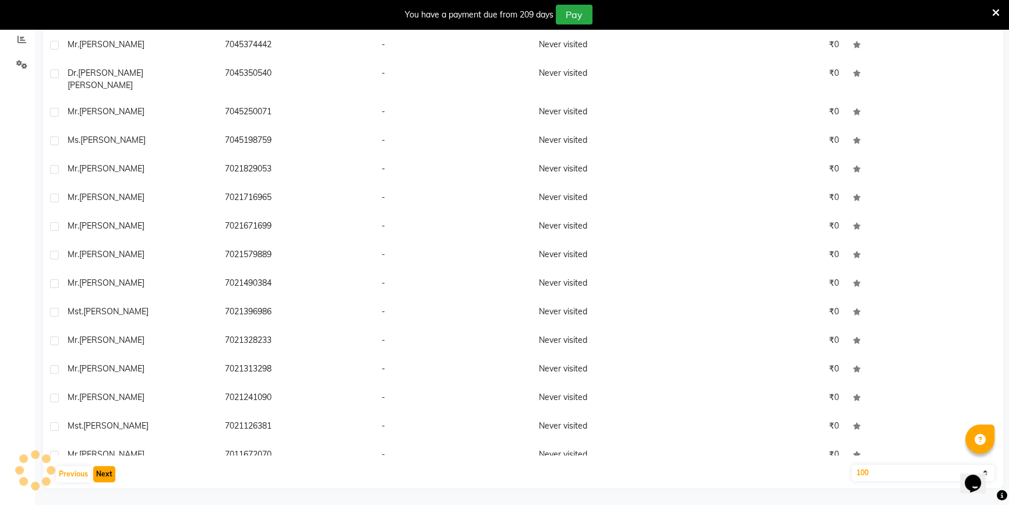
click at [104, 472] on button "Next" at bounding box center [104, 474] width 22 height 16
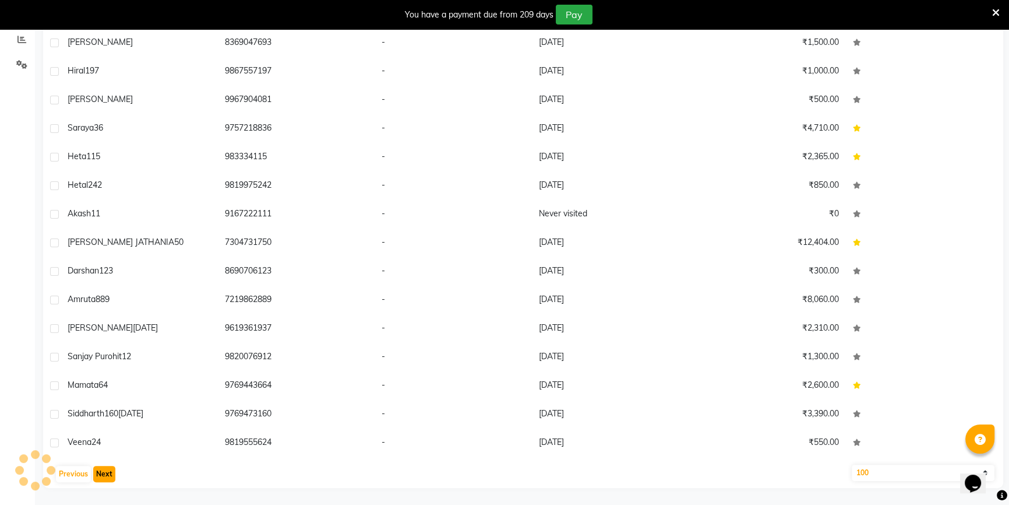
click at [104, 472] on button "Next" at bounding box center [104, 474] width 22 height 16
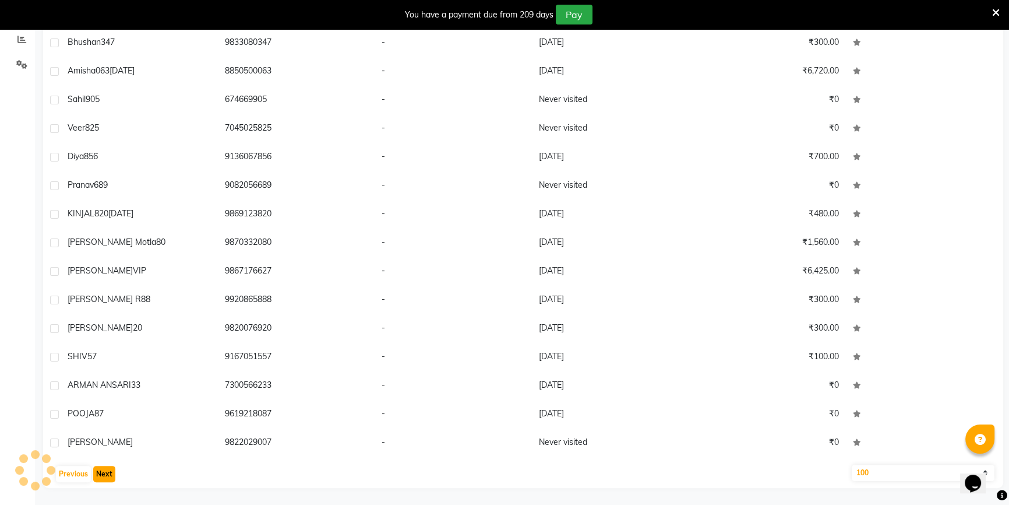
click at [104, 472] on button "Next" at bounding box center [104, 474] width 22 height 16
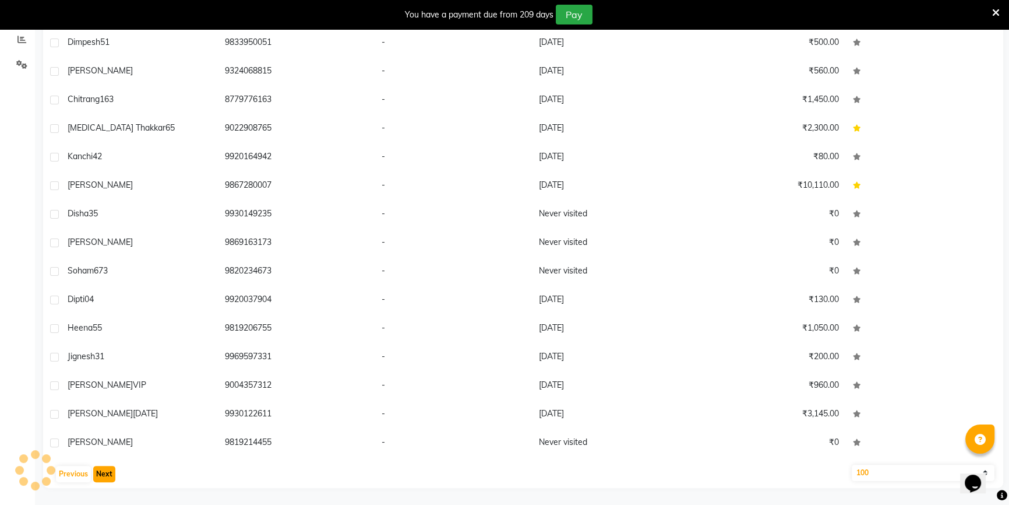
click at [104, 472] on button "Next" at bounding box center [104, 474] width 22 height 16
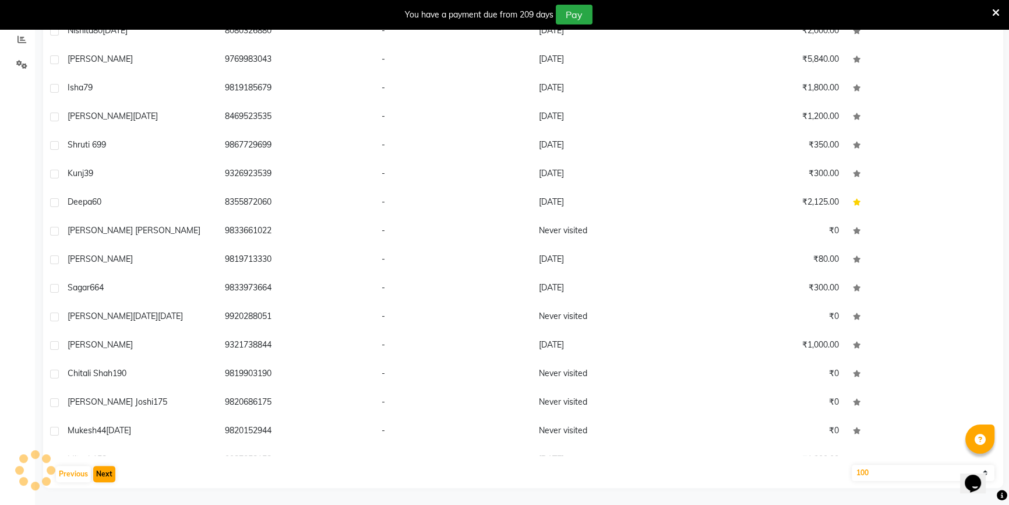
scroll to position [29, 0]
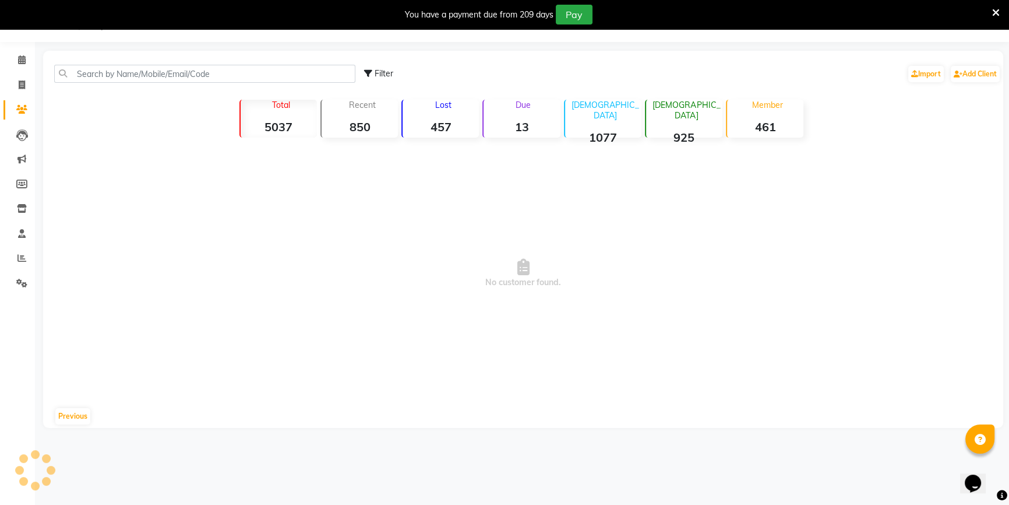
click at [104, 472] on div "08047224946 Select Location × Lookout Unisex Salon , Beauty Shop Default Panel …" at bounding box center [504, 252] width 1009 height 505
click at [75, 424] on button "Previous" at bounding box center [72, 416] width 35 height 16
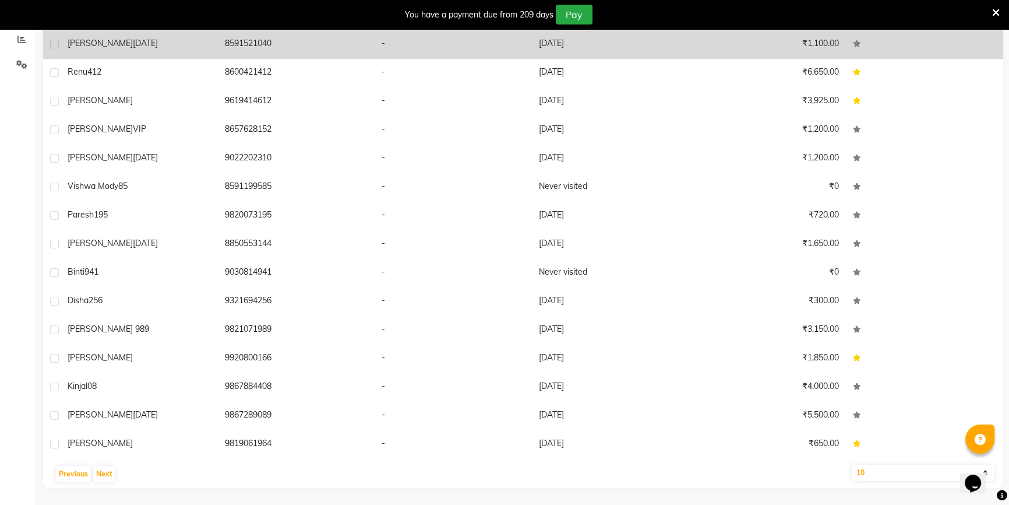
scroll to position [445, 0]
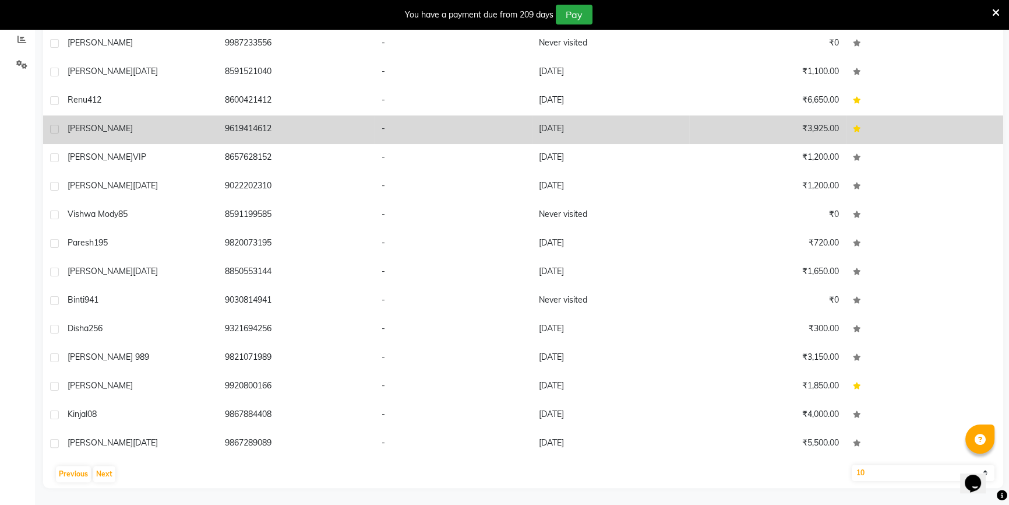
click at [811, 119] on td "₹3,925.00" at bounding box center [767, 129] width 157 height 29
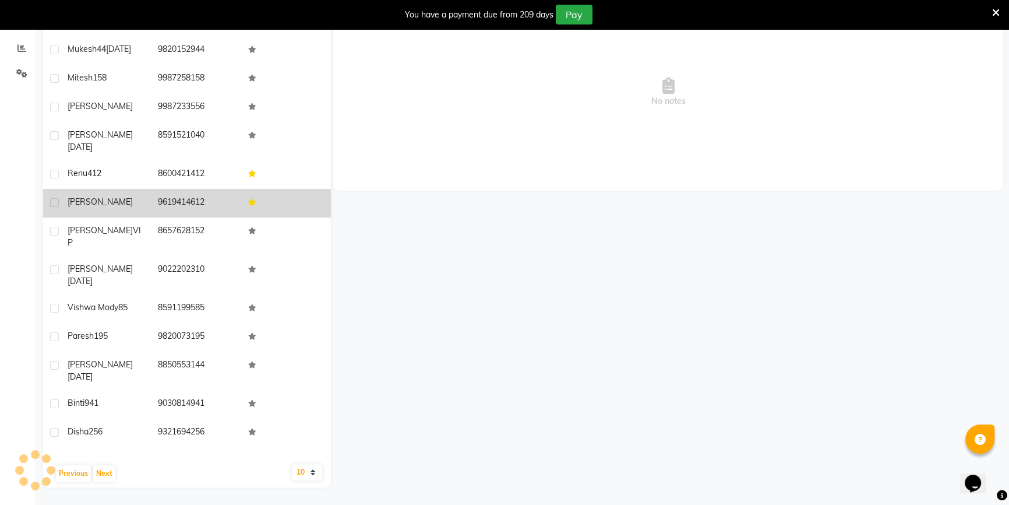
scroll to position [239, 0]
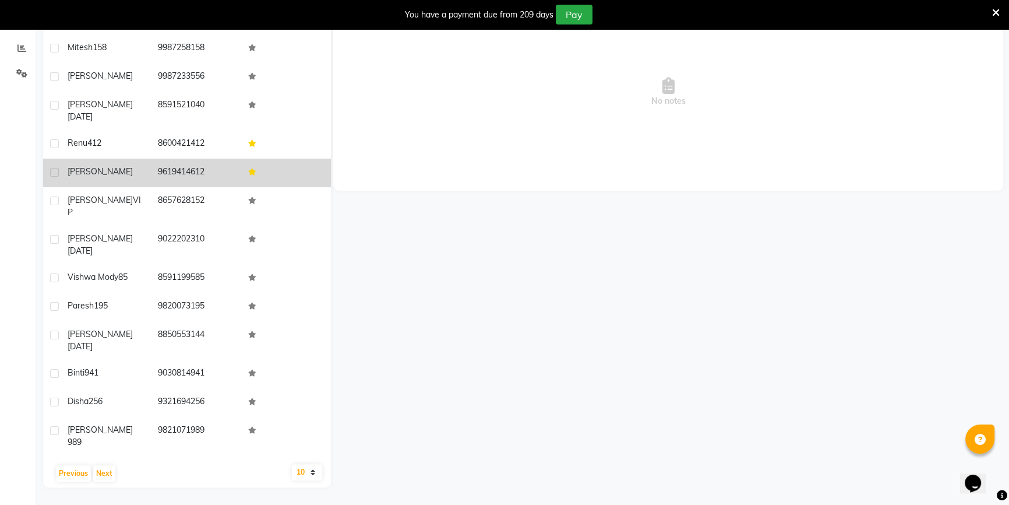
click at [315, 471] on select "10 50 100" at bounding box center [307, 472] width 30 height 16
select select "100"
click at [292, 464] on select "10 50 100" at bounding box center [307, 472] width 30 height 16
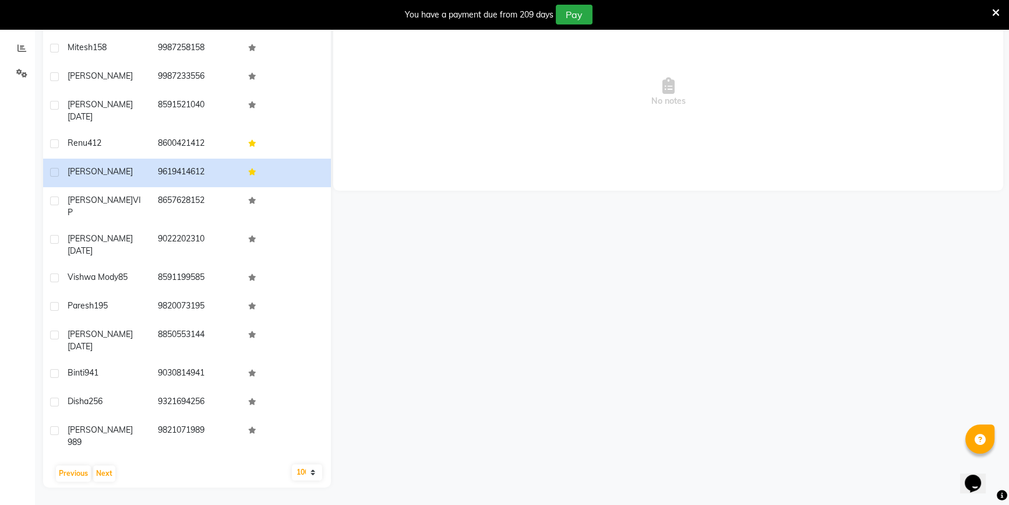
click at [312, 473] on select "10 50 100" at bounding box center [307, 472] width 30 height 16
click at [292, 464] on select "10 50 100" at bounding box center [307, 472] width 30 height 16
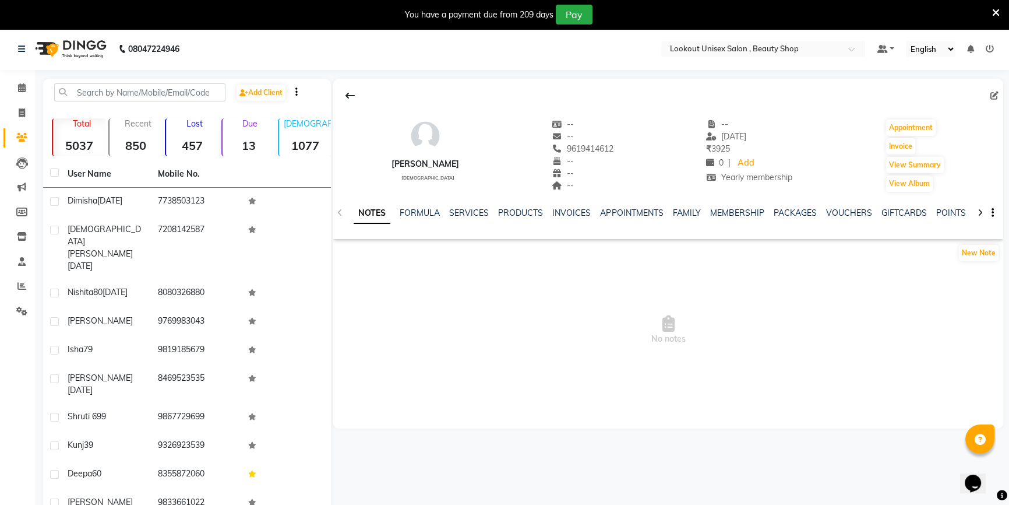
scroll to position [0, 0]
click at [26, 109] on span at bounding box center [22, 114] width 20 height 13
select select "service"
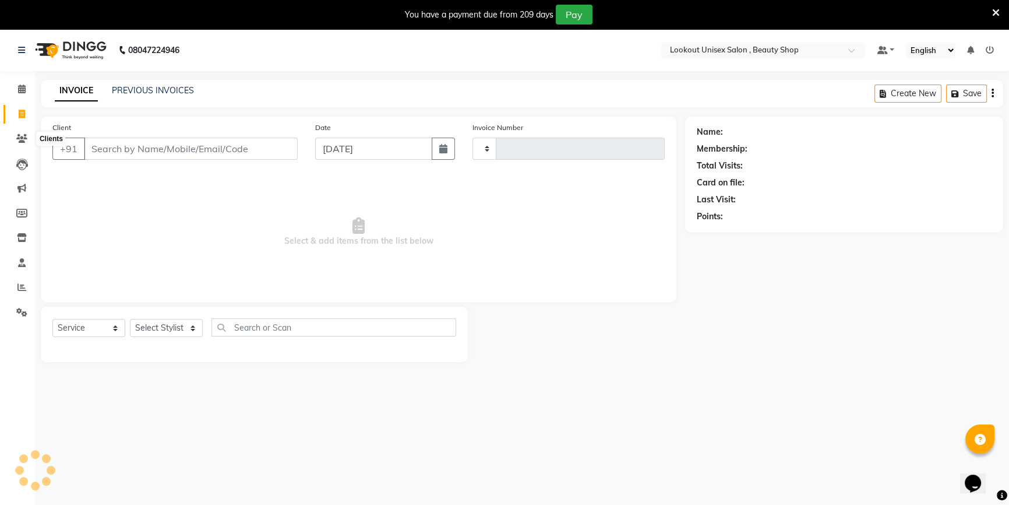
scroll to position [29, 0]
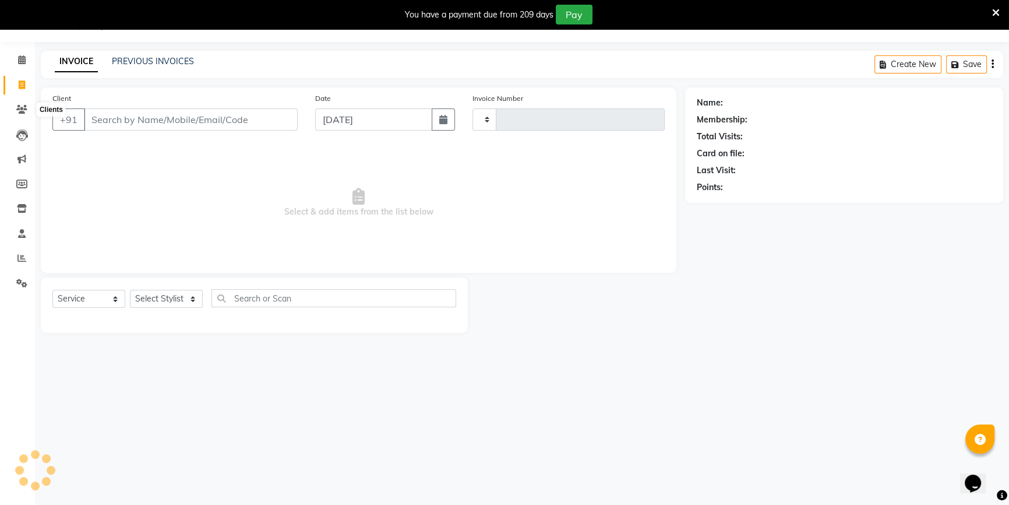
type input "3411"
select select "7658"
click at [29, 107] on span at bounding box center [22, 109] width 20 height 13
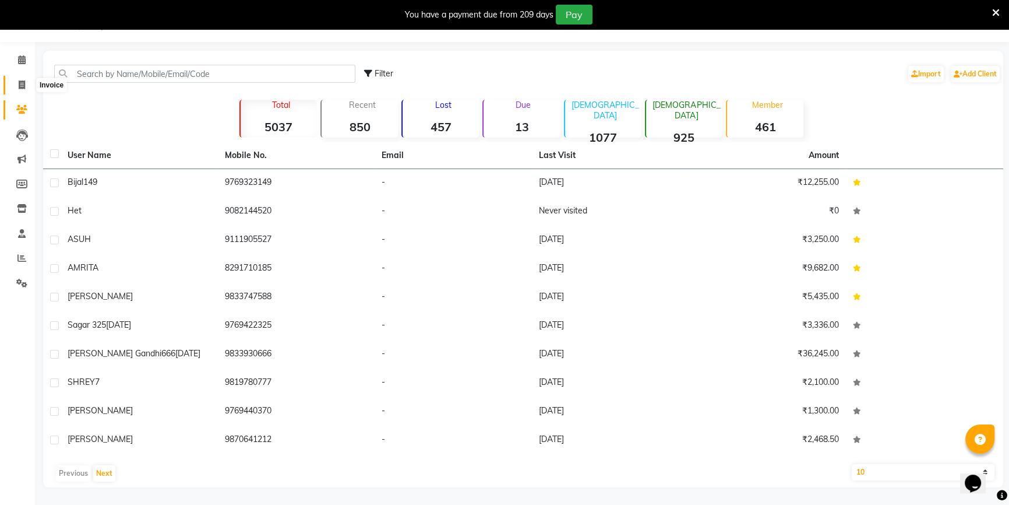
click at [12, 90] on span at bounding box center [22, 85] width 20 height 13
select select "7658"
select select "service"
